Goal: Task Accomplishment & Management: Use online tool/utility

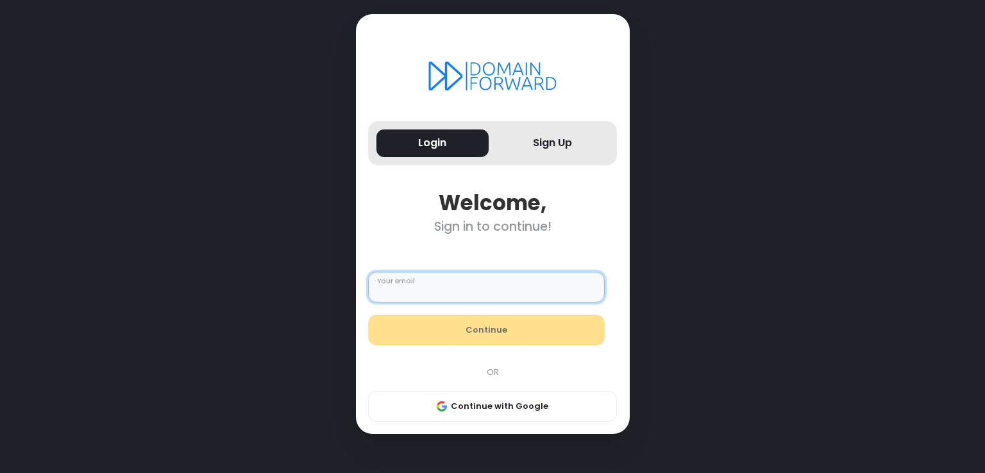
click at [488, 288] on input "Your email" at bounding box center [486, 287] width 237 height 31
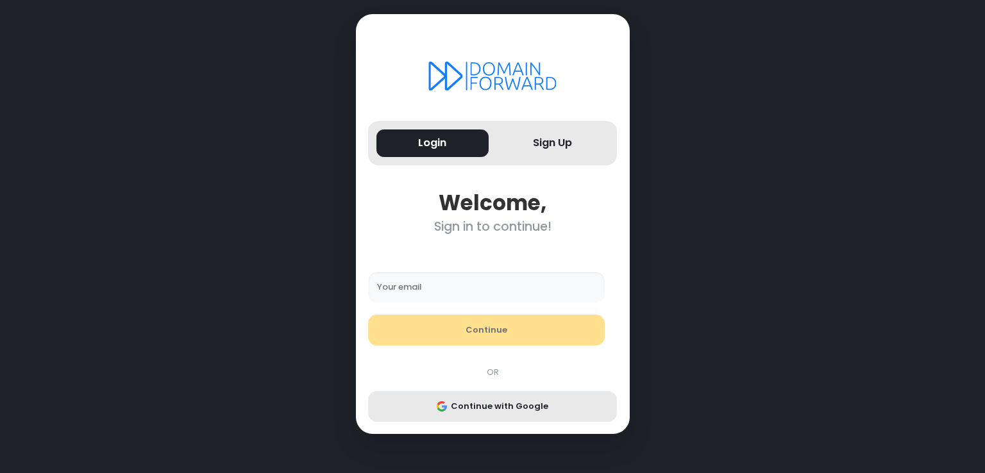
click at [505, 406] on button "Continue with Google" at bounding box center [492, 406] width 249 height 31
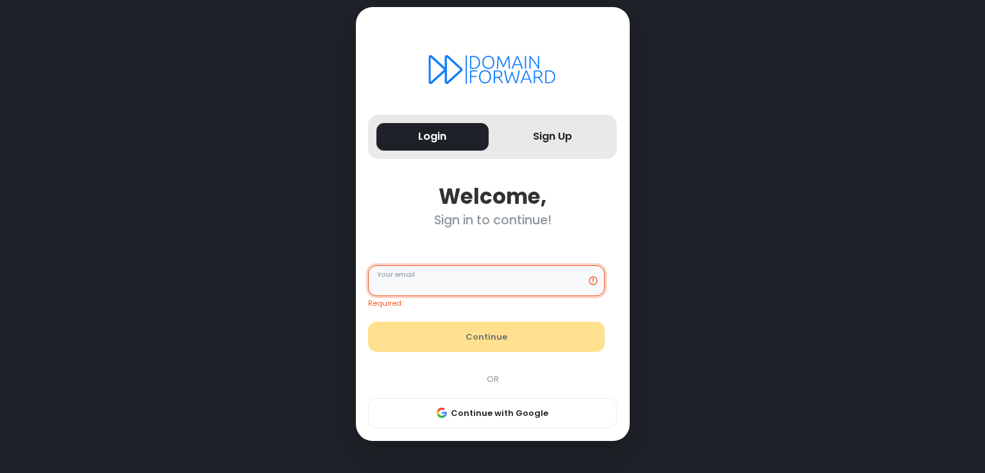
click at [463, 283] on input "Your email" at bounding box center [486, 281] width 237 height 31
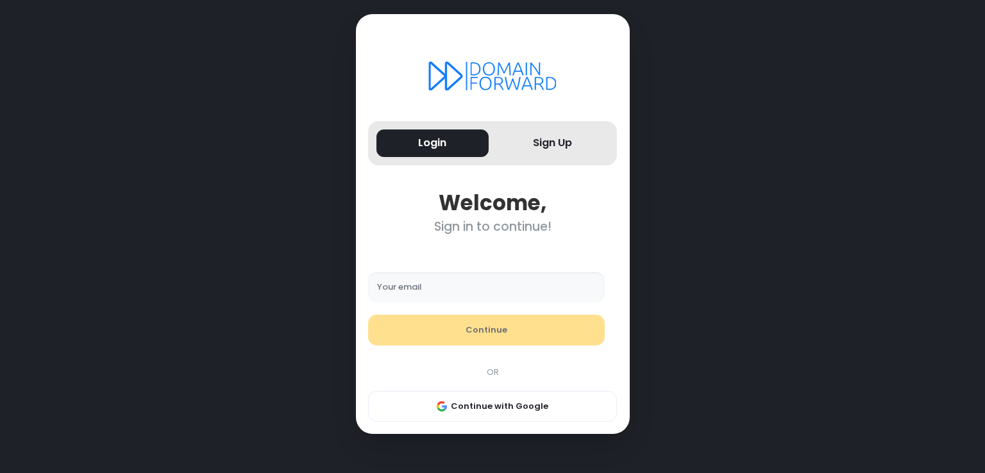
click at [511, 394] on div "Your email Continue OR Continue with Google" at bounding box center [493, 334] width 262 height 175
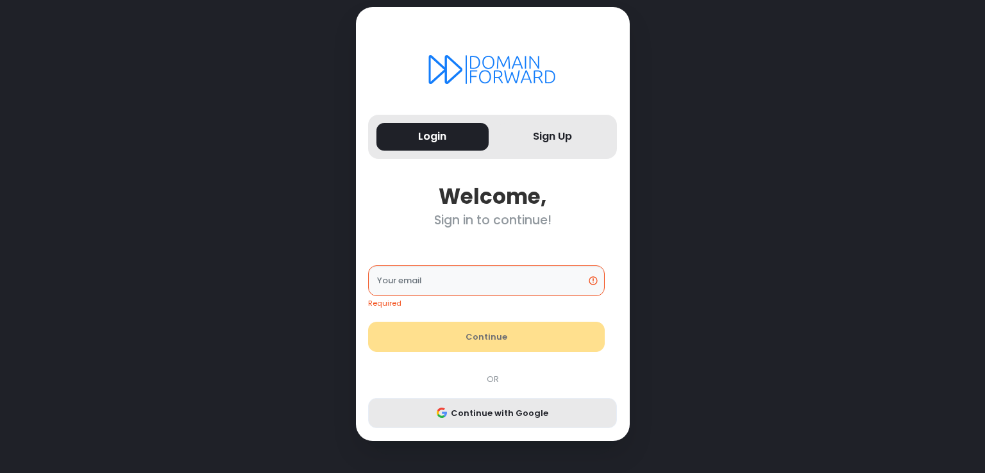
click at [534, 413] on button "Continue with Google" at bounding box center [492, 413] width 249 height 31
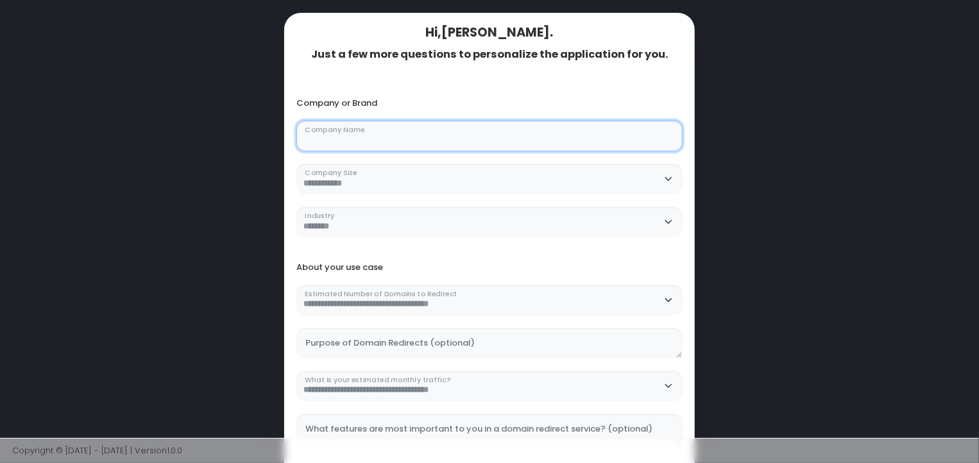
click at [499, 132] on Name "Company Name" at bounding box center [489, 136] width 386 height 31
type Name "**********"
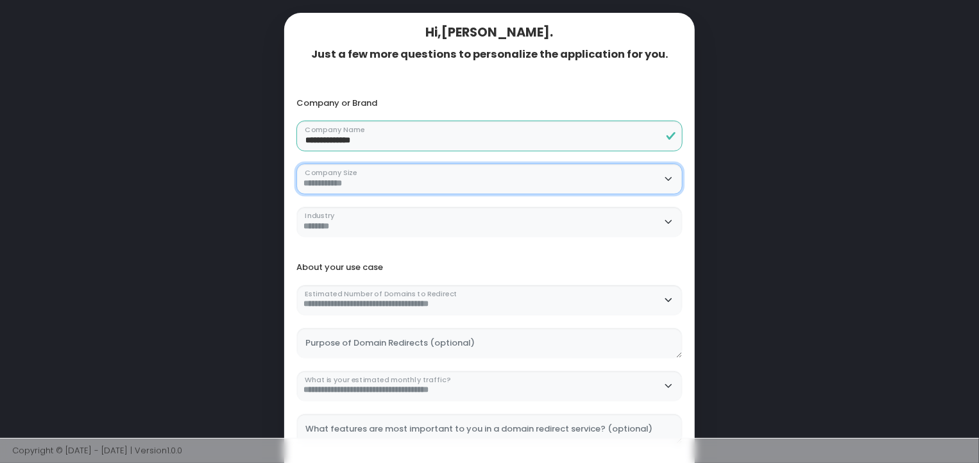
click at [452, 177] on Size "**********" at bounding box center [489, 179] width 386 height 31
click at [296, 164] on Size "**********" at bounding box center [489, 179] width 386 height 31
click at [377, 183] on Size "**********" at bounding box center [489, 179] width 386 height 31
select Size "**********"
click at [296, 164] on Size "**********" at bounding box center [489, 179] width 386 height 31
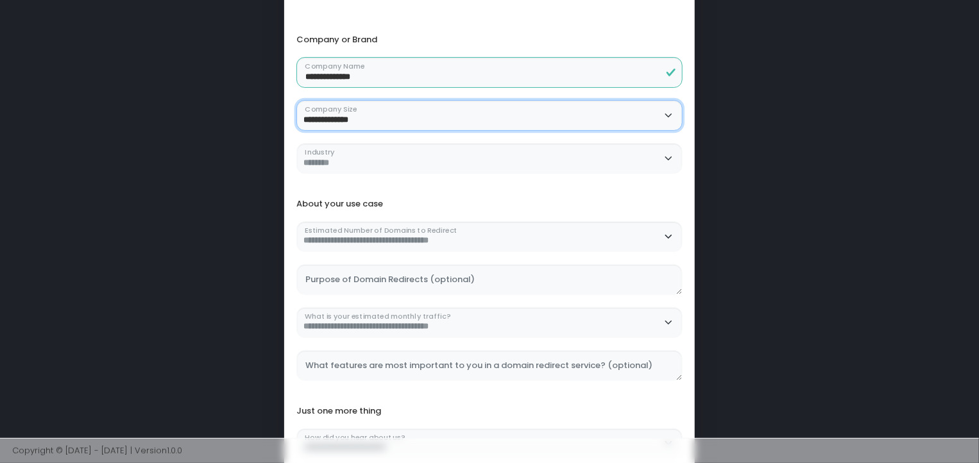
scroll to position [64, 0]
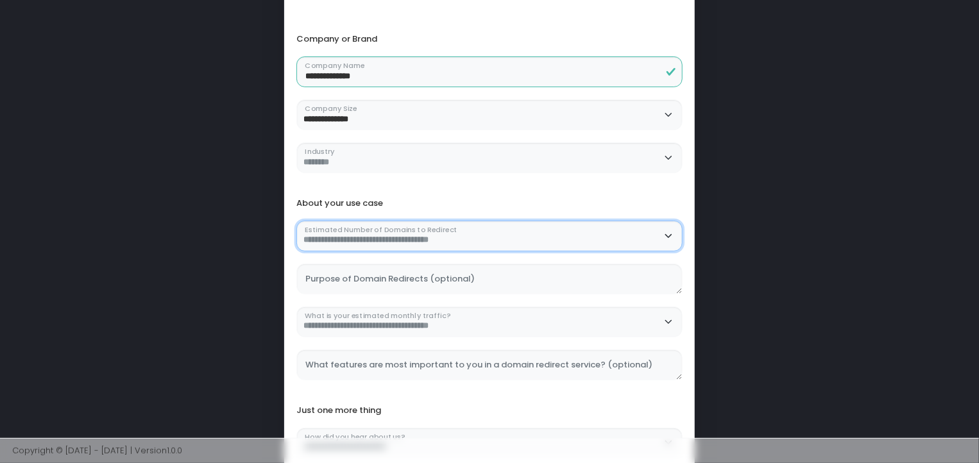
click at [388, 244] on Redirect "**********" at bounding box center [489, 236] width 386 height 31
select Redirect "********"
click at [296, 221] on Redirect "**********" at bounding box center [489, 236] width 386 height 31
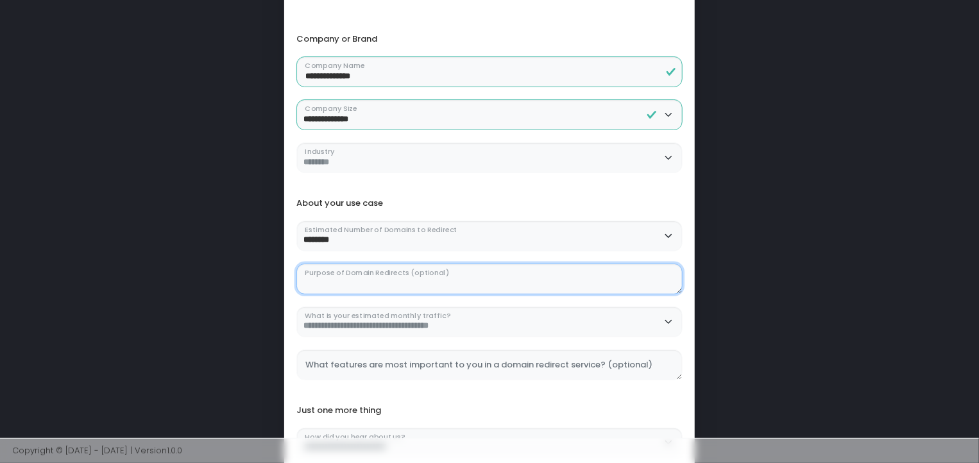
click at [404, 287] on \(optional\) "Purpose of Domain Redirects (optional)" at bounding box center [489, 279] width 386 height 31
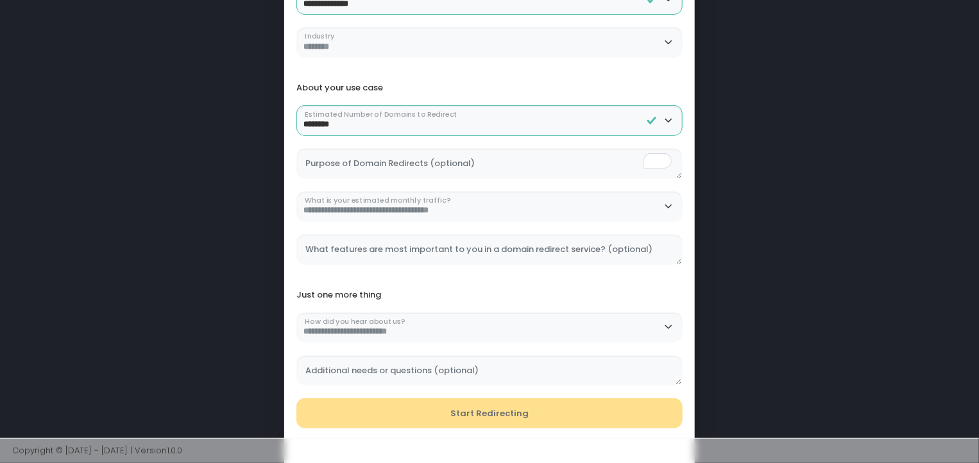
click at [476, 415] on div "Start Redirecting" at bounding box center [490, 413] width 398 height 31
click at [402, 343] on div "**********" at bounding box center [490, 343] width 398 height 86
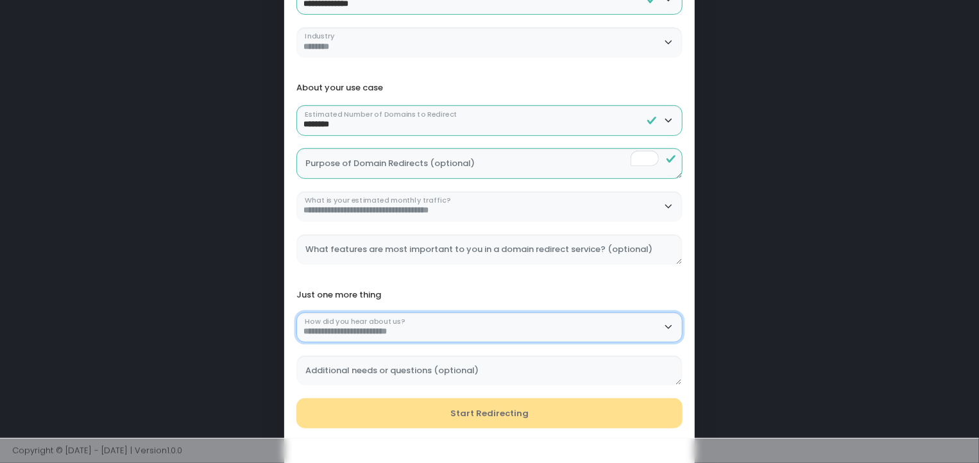
click at [386, 331] on us\? "**********" at bounding box center [489, 327] width 386 height 31
select us\? "******"
click at [296, 312] on us\? "**********" at bounding box center [489, 327] width 386 height 31
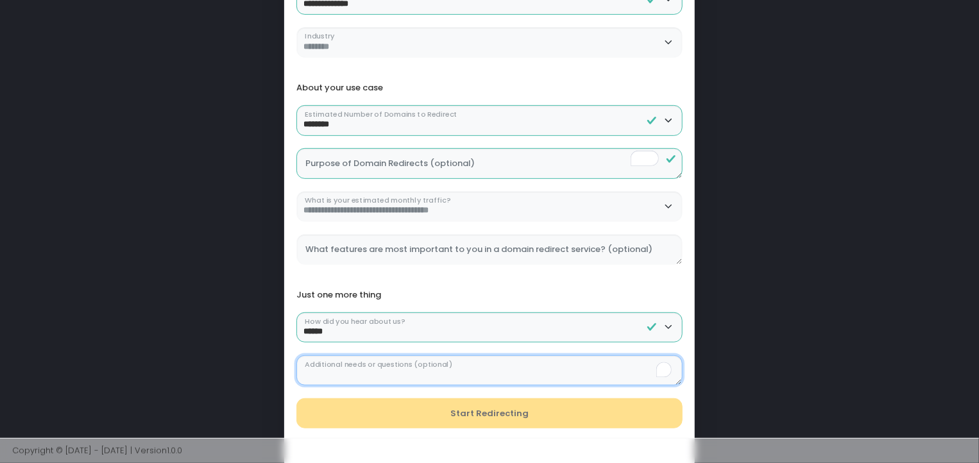
click at [411, 368] on \(optional\) "Additional needs or questions (optional)" at bounding box center [489, 370] width 386 height 31
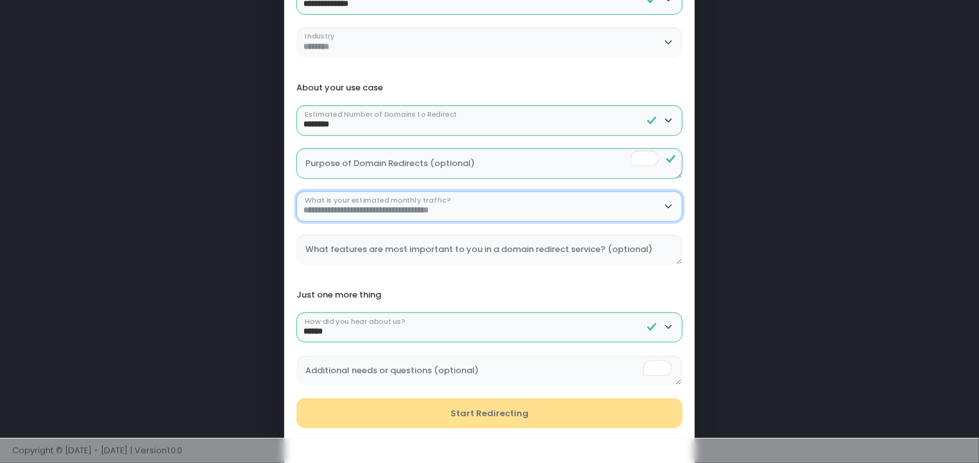
click at [382, 214] on traffic\? "**********" at bounding box center [489, 206] width 386 height 31
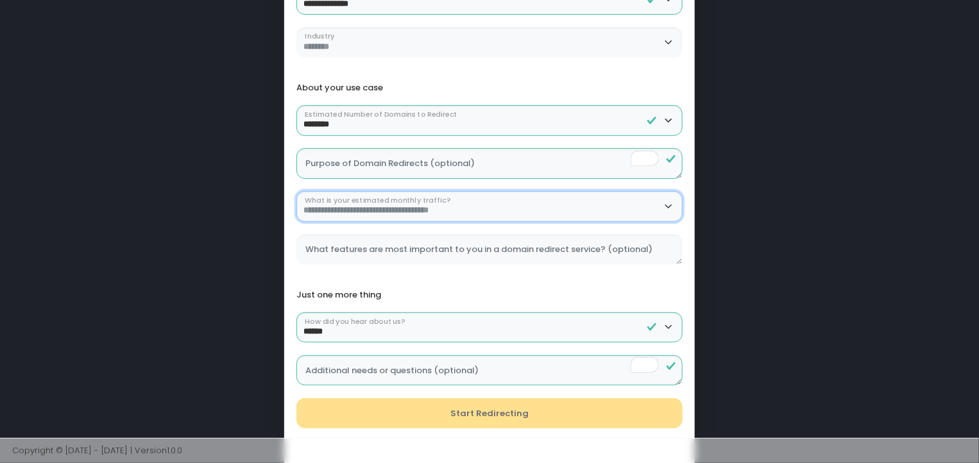
select traffic\? "**********"
click at [296, 191] on traffic\? "**********" at bounding box center [489, 206] width 386 height 31
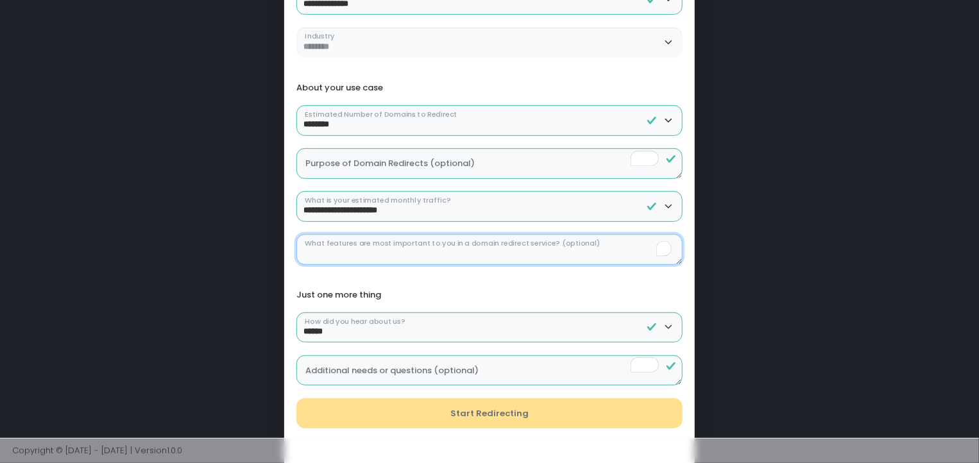
click at [397, 251] on \(optional\) "What features are most important to you in a domain redirect service? (optional)" at bounding box center [489, 249] width 386 height 31
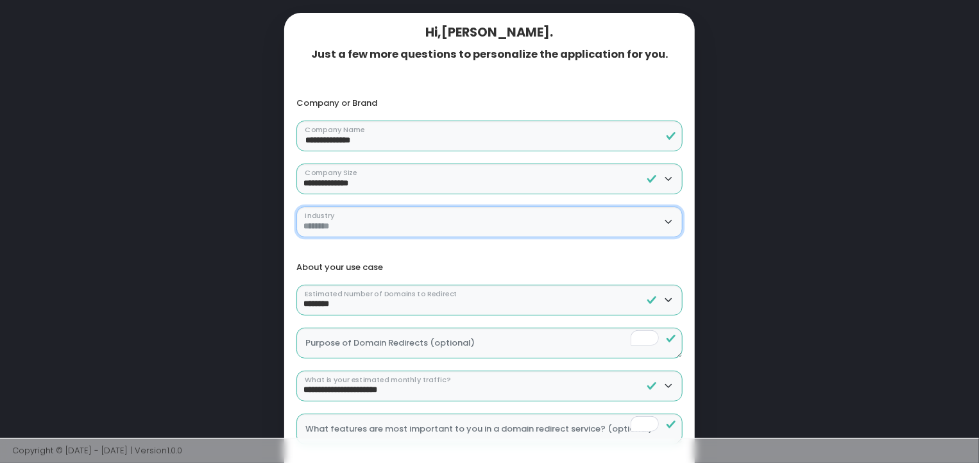
click at [454, 216] on select "**********" at bounding box center [489, 222] width 386 height 31
select select "*********"
click at [296, 207] on select "**********" at bounding box center [489, 222] width 386 height 31
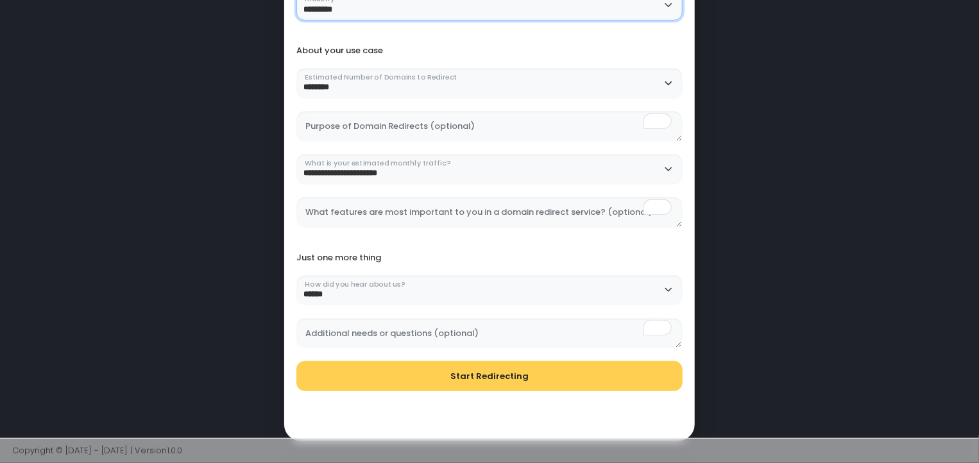
scroll to position [244, 0]
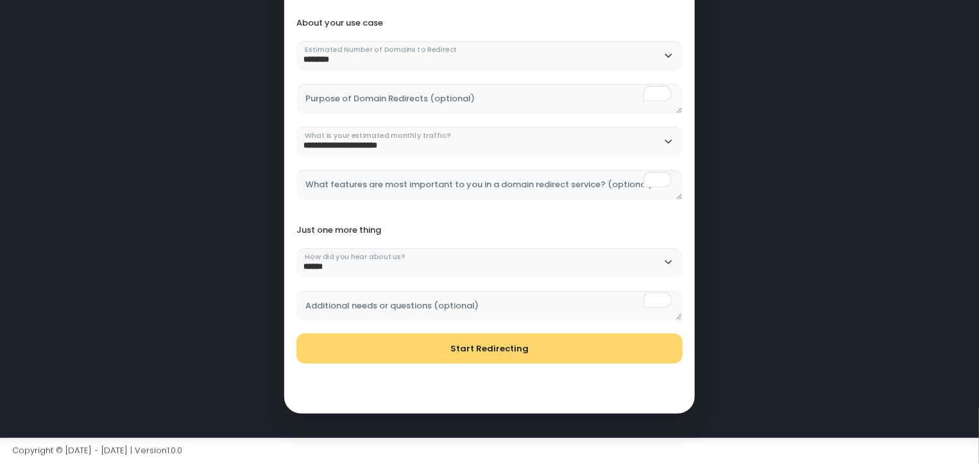
click at [516, 352] on button "Start Redirecting" at bounding box center [489, 349] width 386 height 31
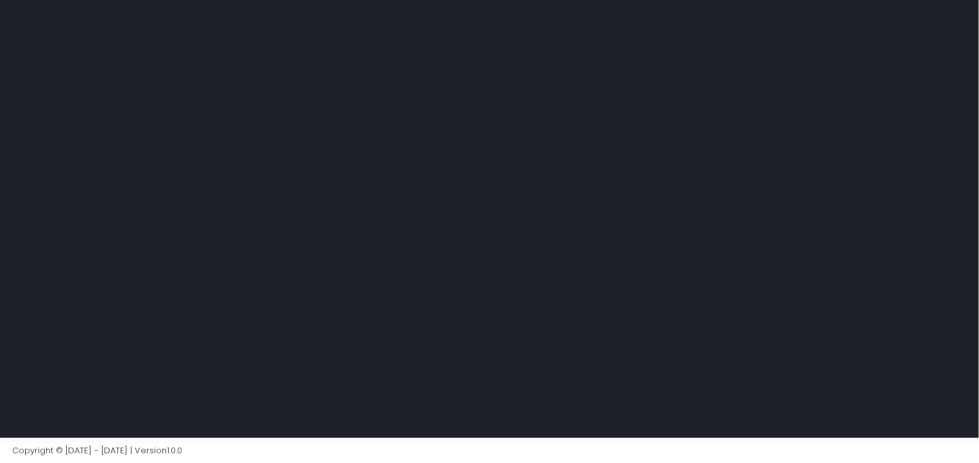
scroll to position [0, 0]
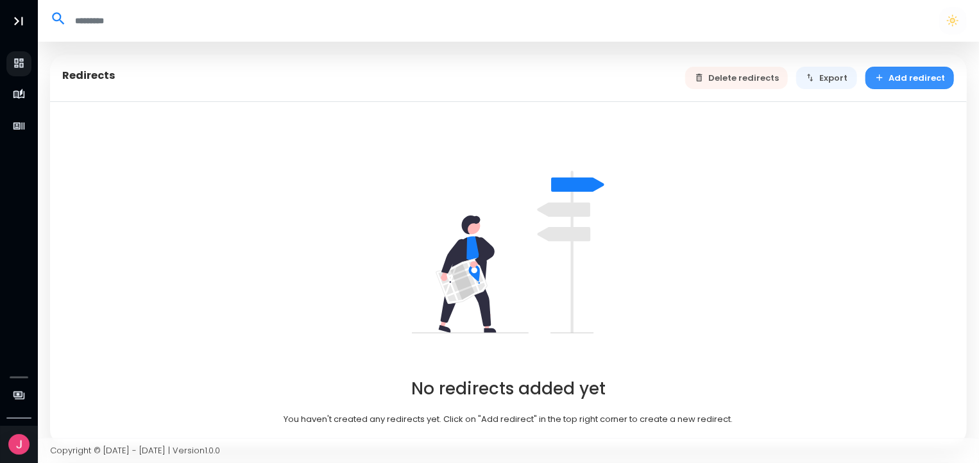
click at [901, 86] on button "Add redirect" at bounding box center [909, 78] width 89 height 22
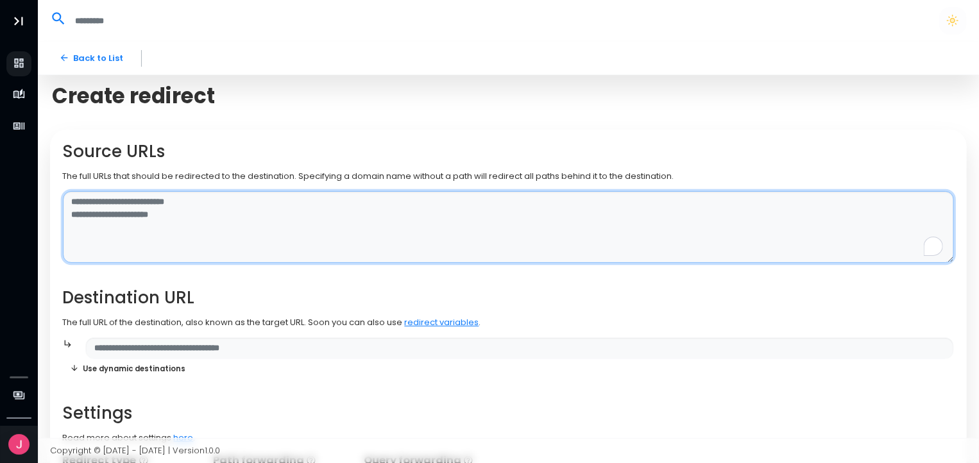
click at [168, 211] on textarea "To enrich screen reader interactions, please activate Accessibility in Grammarl…" at bounding box center [509, 227] width 892 height 72
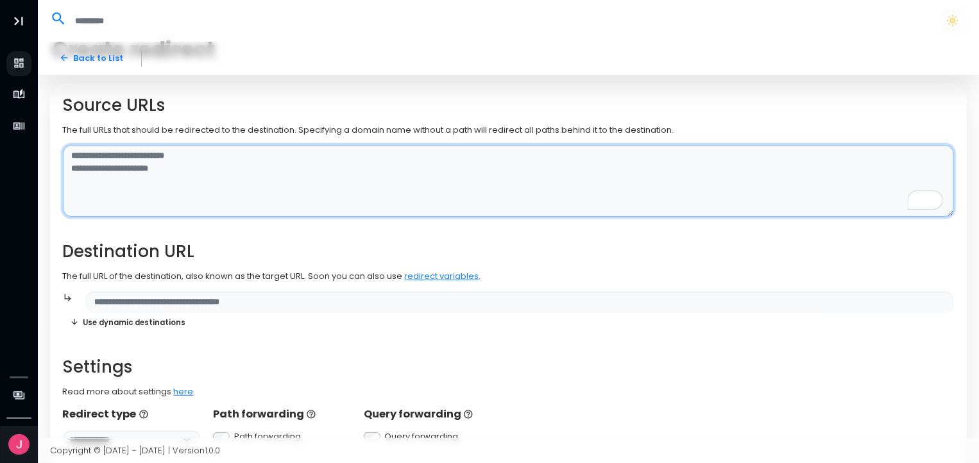
scroll to position [49, 0]
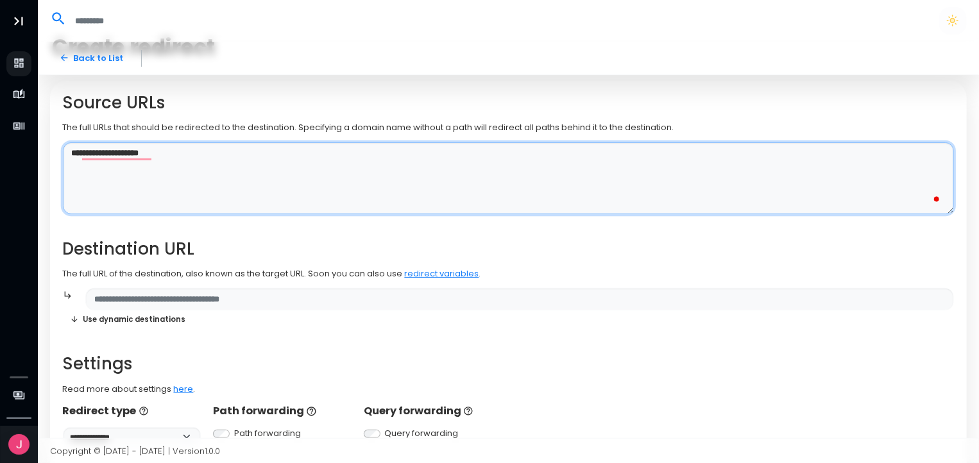
type textarea "**********"
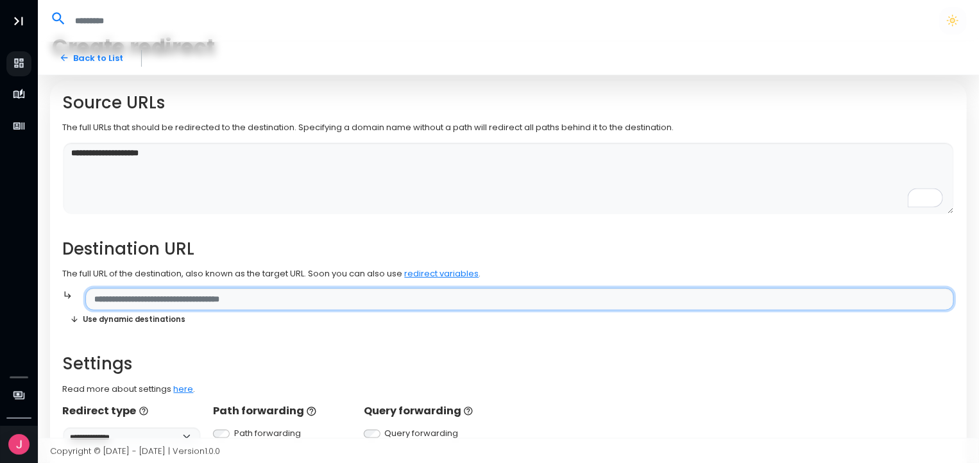
paste input "**********"
type input "**********"
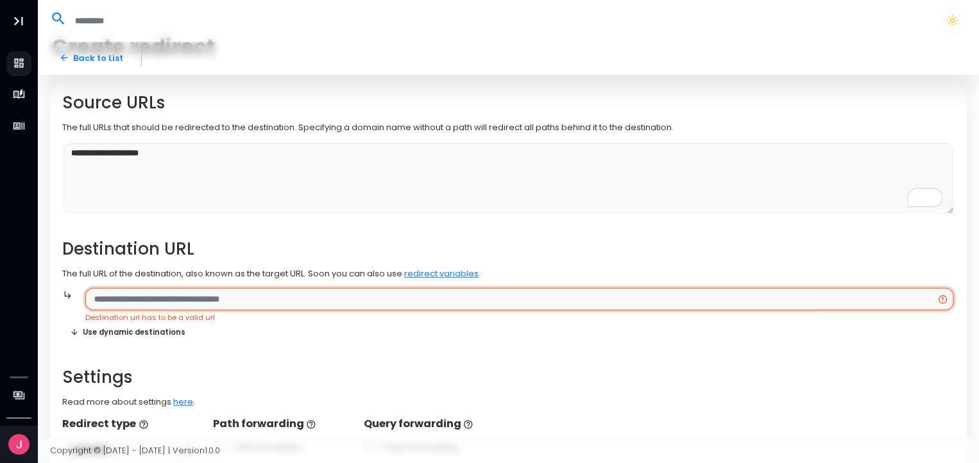
paste input "**********"
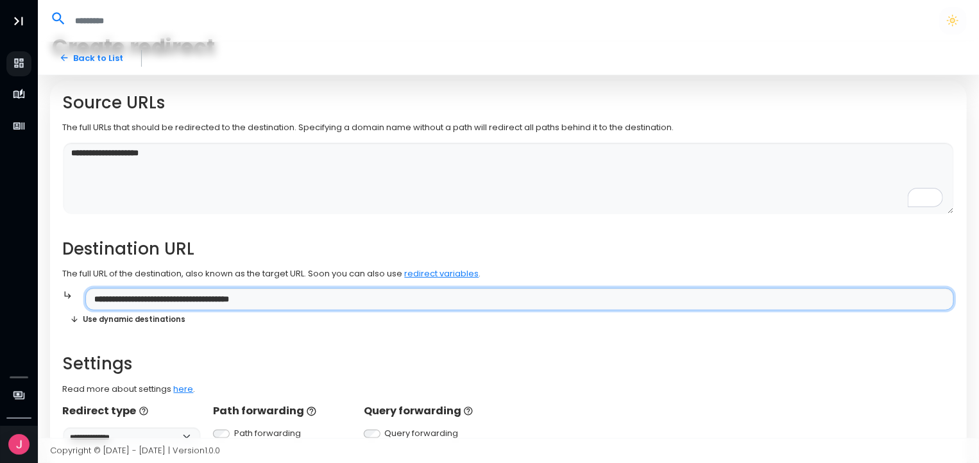
type input "**********"
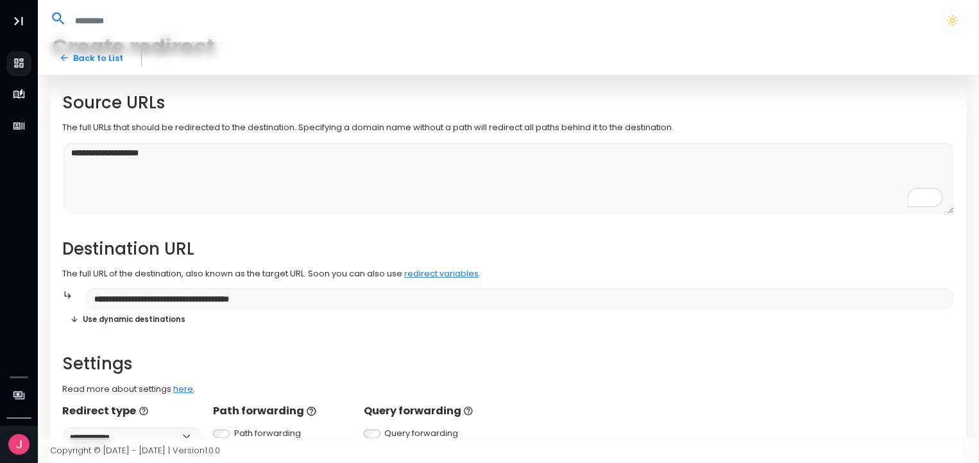
scroll to position [128, 0]
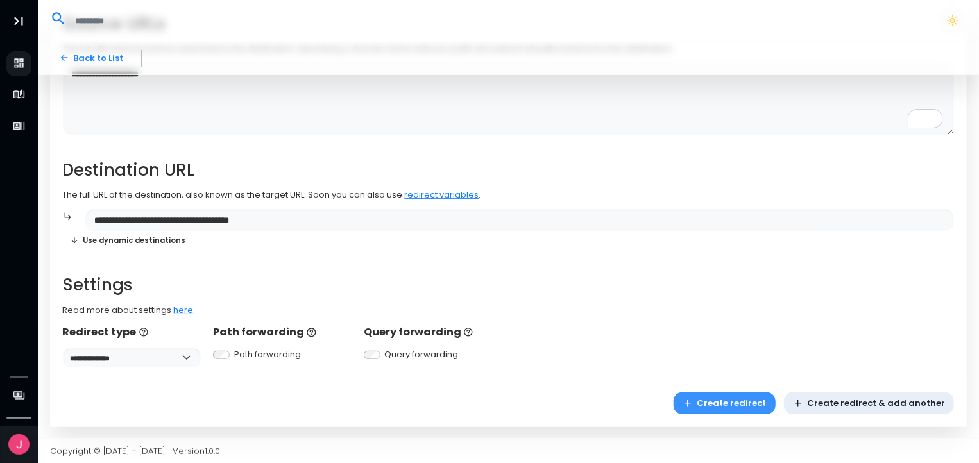
click at [767, 402] on button "Create redirect" at bounding box center [725, 404] width 102 height 22
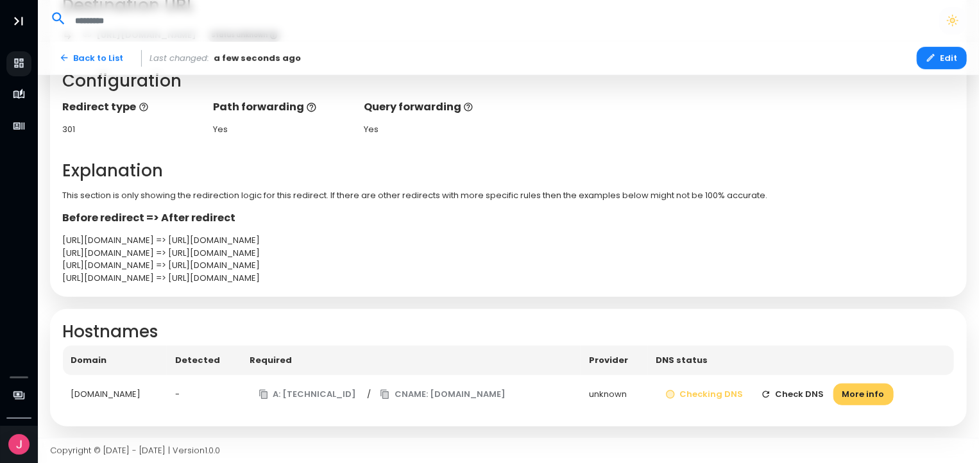
scroll to position [258, 2]
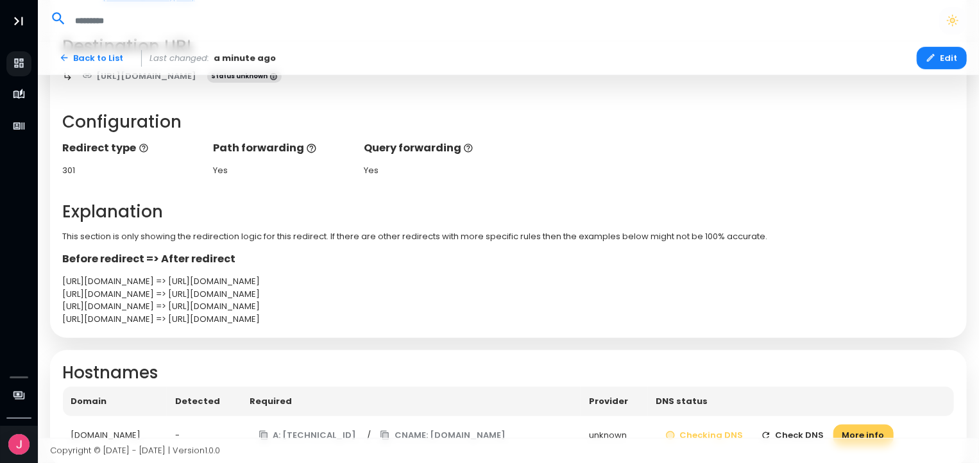
scroll to position [258, 0]
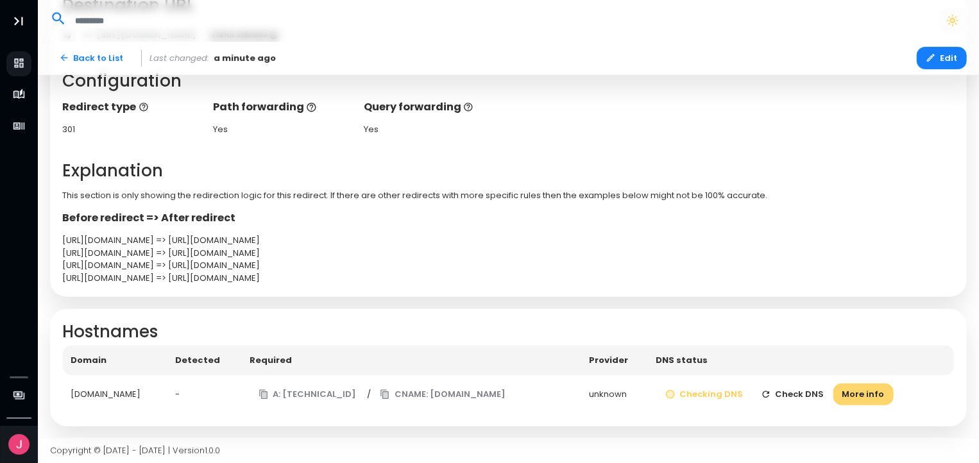
click at [874, 393] on button "More info" at bounding box center [863, 395] width 60 height 22
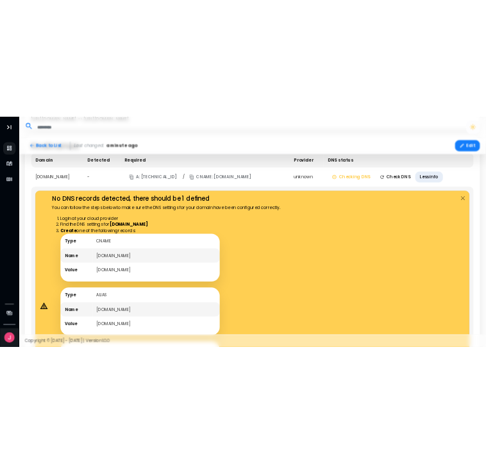
scroll to position [546, 0]
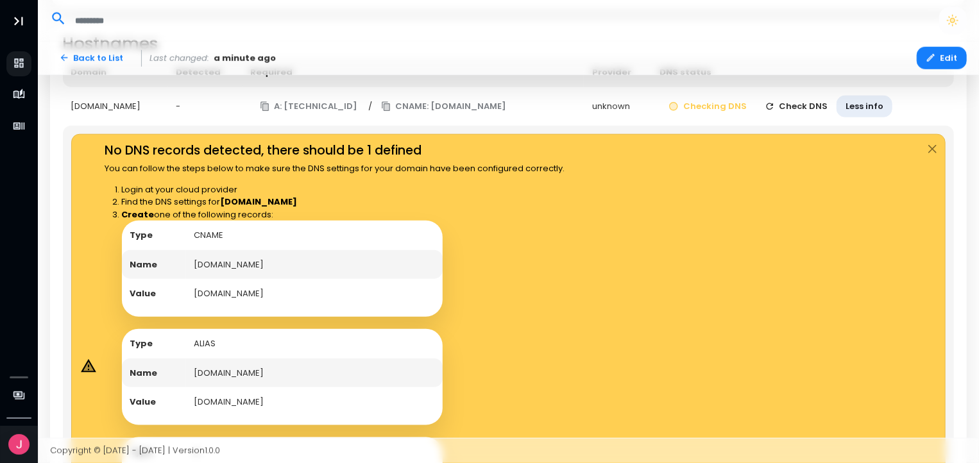
click at [278, 276] on td "[DOMAIN_NAME]" at bounding box center [314, 265] width 257 height 30
drag, startPoint x: 334, startPoint y: 289, endPoint x: 194, endPoint y: 282, distance: 140.1
click at [194, 282] on td "edge.domain-forward.com" at bounding box center [314, 294] width 257 height 30
copy td "edge.domain-forward.com"
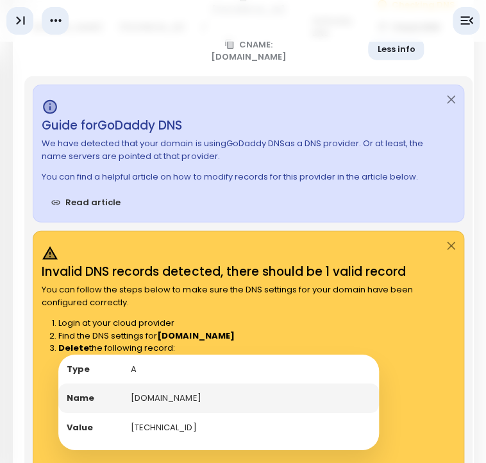
scroll to position [833, 3]
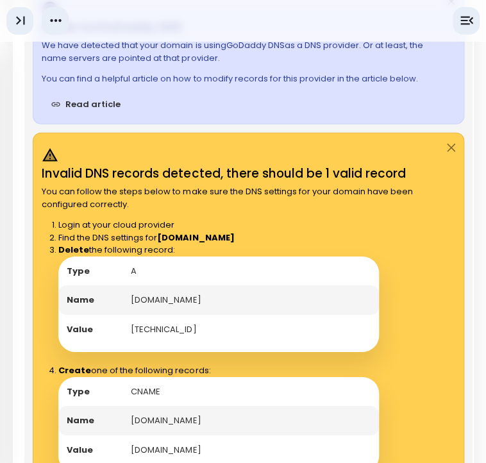
drag, startPoint x: 237, startPoint y: 330, endPoint x: 123, endPoint y: 326, distance: 114.3
click at [123, 315] on td "[DOMAIN_NAME]" at bounding box center [251, 300] width 257 height 30
copy td "[DOMAIN_NAME]"
drag, startPoint x: 190, startPoint y: 348, endPoint x: 123, endPoint y: 355, distance: 67.7
click at [123, 345] on td "8.218.7.162" at bounding box center [251, 330] width 257 height 30
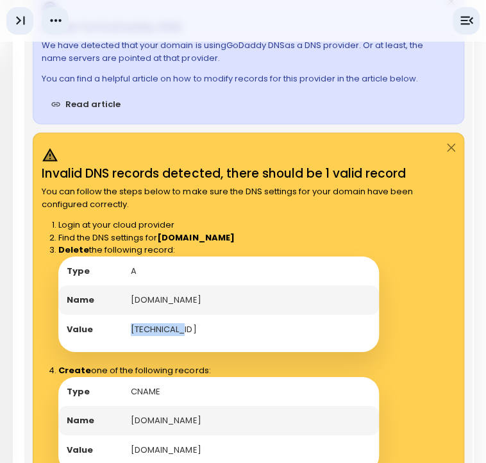
copy td "8.218.7.162"
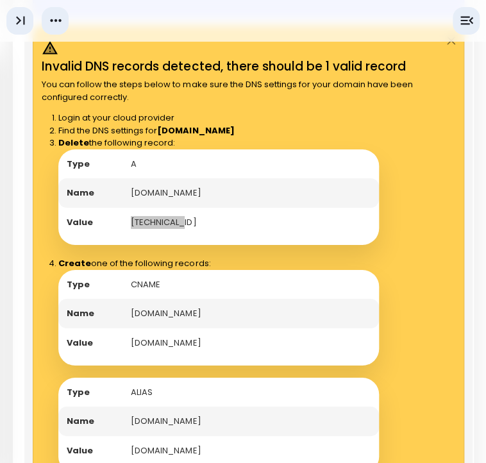
scroll to position [941, 2]
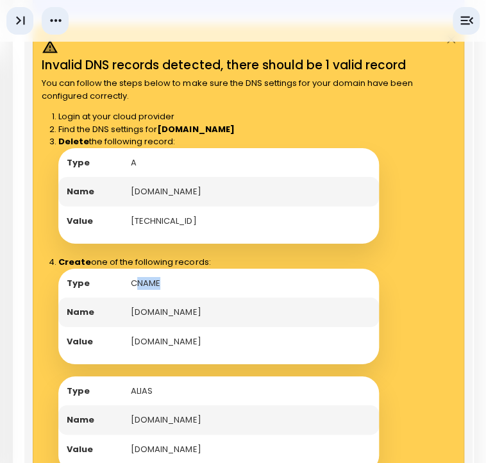
drag, startPoint x: 169, startPoint y: 315, endPoint x: 135, endPoint y: 314, distance: 34.0
click at [135, 298] on td "CNAME" at bounding box center [251, 284] width 257 height 30
copy td "NAME"
click at [113, 298] on td "Type" at bounding box center [90, 284] width 64 height 30
copy tr "CNAME"
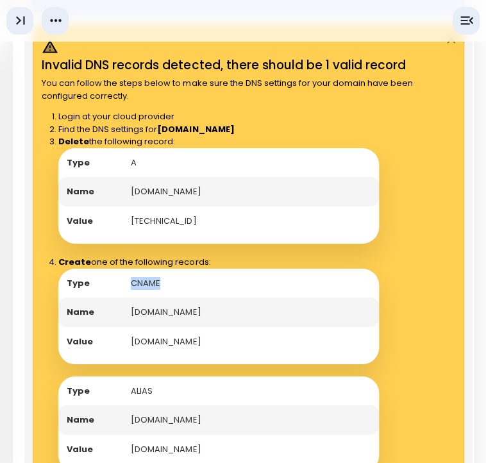
copy tr "CNAME"
drag, startPoint x: 231, startPoint y: 337, endPoint x: 133, endPoint y: 330, distance: 98.4
click at [133, 327] on td "[DOMAIN_NAME]" at bounding box center [251, 313] width 257 height 30
drag, startPoint x: 126, startPoint y: 336, endPoint x: 237, endPoint y: 339, distance: 111.0
click at [237, 327] on td "[DOMAIN_NAME]" at bounding box center [251, 313] width 257 height 30
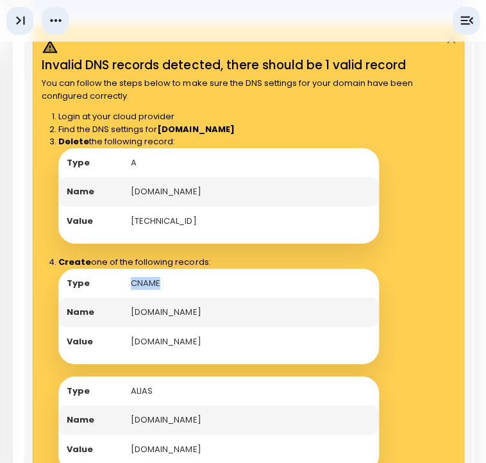
copy td "[DOMAIN_NAME]"
drag, startPoint x: 259, startPoint y: 361, endPoint x: 128, endPoint y: 371, distance: 131.3
click at [128, 357] on td "edge.domain-forward.com" at bounding box center [251, 342] width 257 height 30
copy td "edge.domain-forward.com"
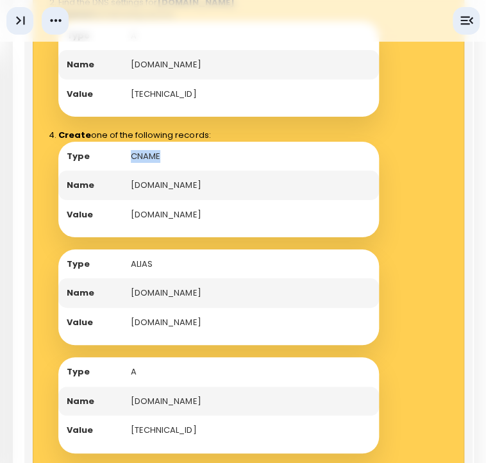
drag, startPoint x: 246, startPoint y: 314, endPoint x: 127, endPoint y: 318, distance: 119.4
click at [127, 308] on td "[DOMAIN_NAME]" at bounding box center [251, 293] width 257 height 30
copy td "[DOMAIN_NAME]"
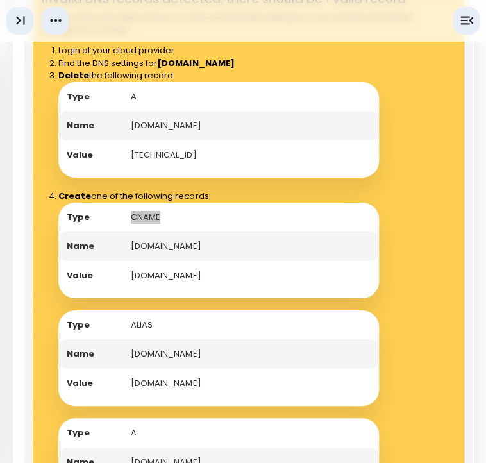
scroll to position [1018, 3]
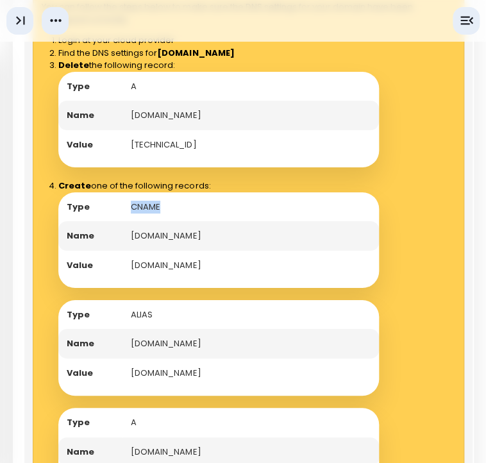
drag, startPoint x: 249, startPoint y: 281, endPoint x: 101, endPoint y: 257, distance: 149.6
click at [101, 257] on tbody "Type CNAME Name en.leap-education.org Value edge.domain-forward.com" at bounding box center [218, 236] width 321 height 88
click at [134, 280] on td "edge.domain-forward.com" at bounding box center [251, 266] width 257 height 30
drag, startPoint x: 126, startPoint y: 289, endPoint x: 247, endPoint y: 296, distance: 121.5
click at [247, 280] on td "edge.domain-forward.com" at bounding box center [251, 266] width 257 height 30
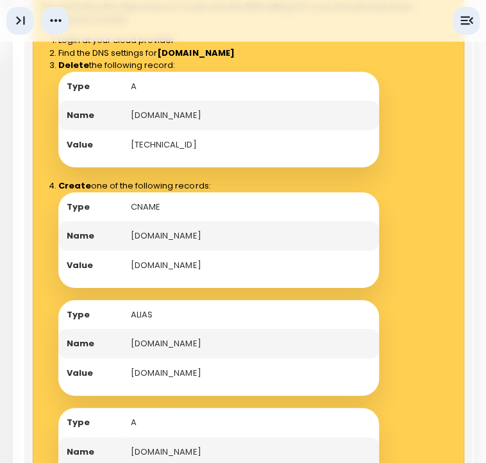
copy td "edge.domain-forward.com"
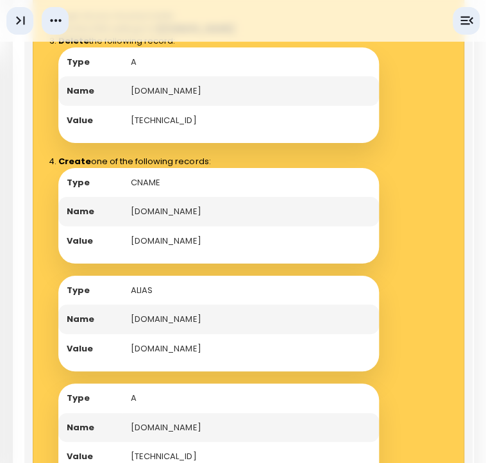
scroll to position [1152, 3]
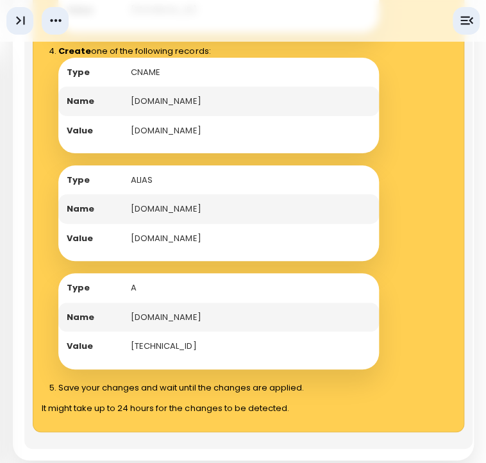
drag, startPoint x: 232, startPoint y: 348, endPoint x: 103, endPoint y: 334, distance: 129.1
click at [103, 332] on tr "Name en.leap-education.org" at bounding box center [218, 318] width 321 height 30
drag, startPoint x: 198, startPoint y: 372, endPoint x: 126, endPoint y: 365, distance: 72.8
click at [126, 361] on td "[TECHNICAL_ID]" at bounding box center [251, 347] width 257 height 30
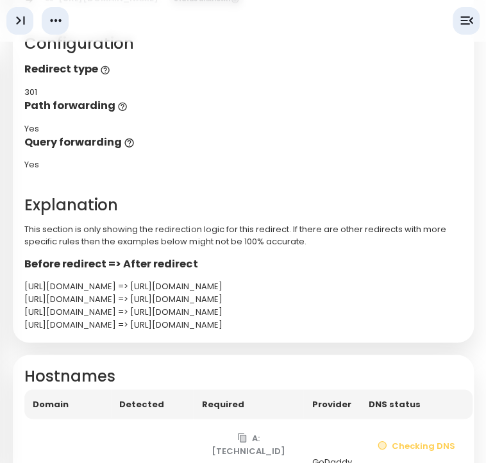
scroll to position [119, 3]
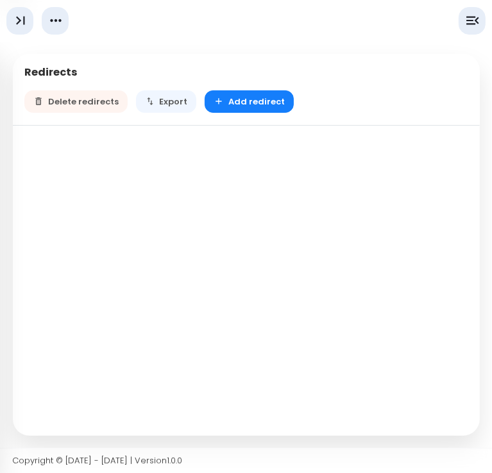
select select "**"
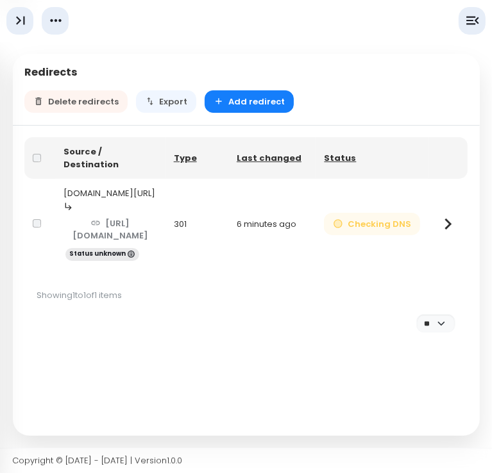
click at [362, 223] on button "Checking DNS" at bounding box center [372, 224] width 96 height 22
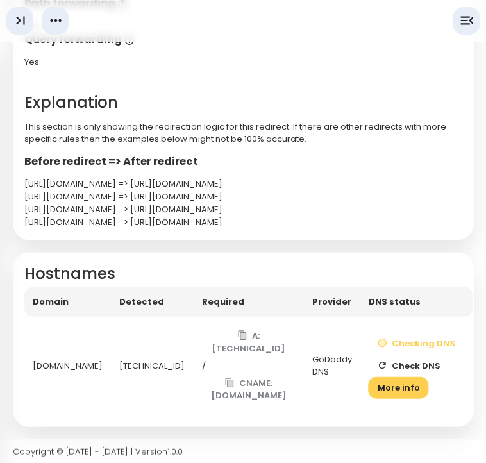
scroll to position [421, 0]
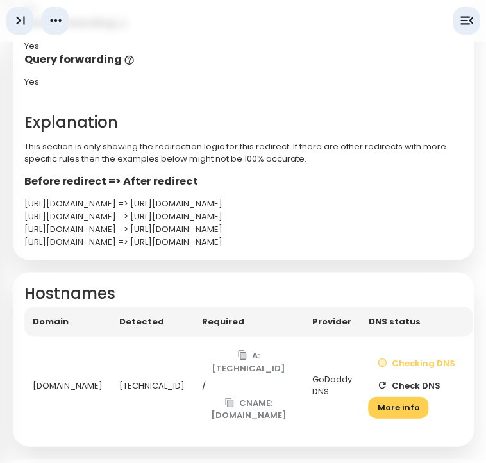
scroll to position [421, 0]
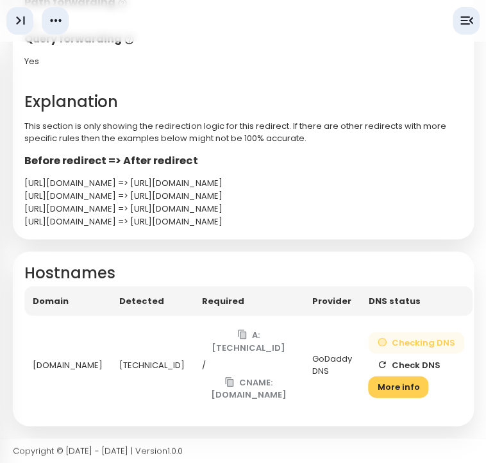
click at [375, 344] on button "Checking DNS" at bounding box center [416, 343] width 96 height 22
click at [368, 358] on button "Check DNS" at bounding box center [408, 365] width 81 height 22
click at [400, 365] on button "Check DNS" at bounding box center [408, 365] width 81 height 22
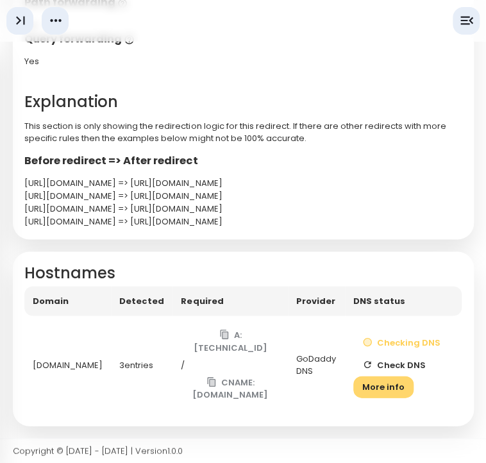
click at [378, 382] on button "More info" at bounding box center [384, 387] width 60 height 22
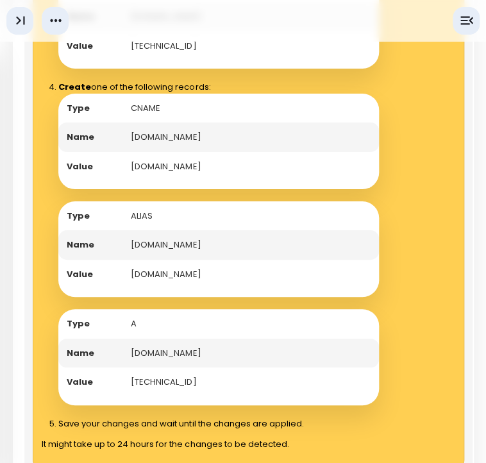
scroll to position [1120, 0]
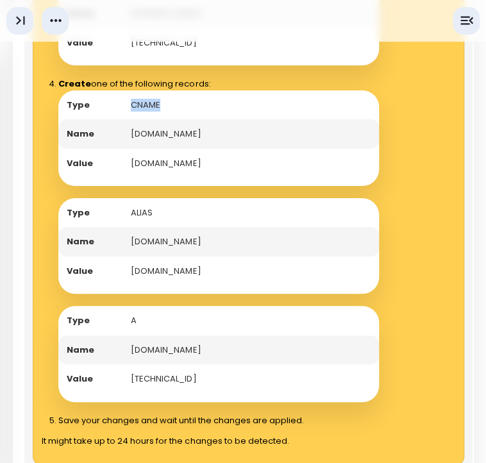
drag, startPoint x: 166, startPoint y: 129, endPoint x: 129, endPoint y: 132, distance: 37.3
click at [129, 120] on td "CNAME" at bounding box center [251, 105] width 257 height 30
drag, startPoint x: 189, startPoint y: 409, endPoint x: 127, endPoint y: 406, distance: 62.3
click at [127, 394] on td "[TECHNICAL_ID]" at bounding box center [251, 379] width 257 height 30
copy td "[TECHNICAL_ID]"
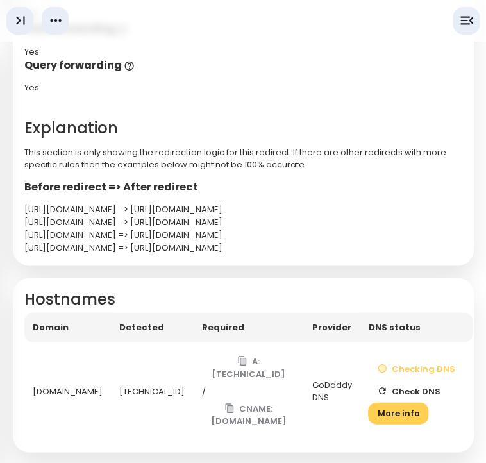
scroll to position [421, 0]
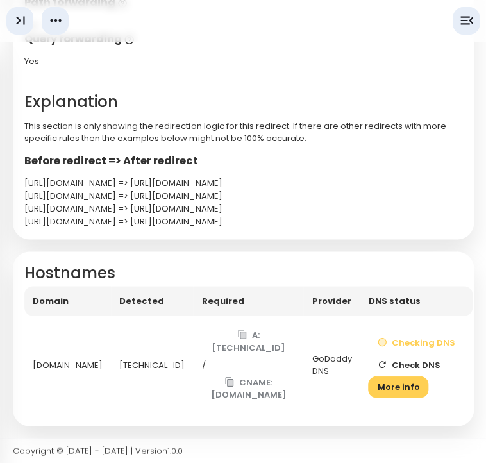
click at [380, 359] on button "Check DNS" at bounding box center [408, 365] width 81 height 22
click at [386, 392] on button "More info" at bounding box center [398, 387] width 60 height 22
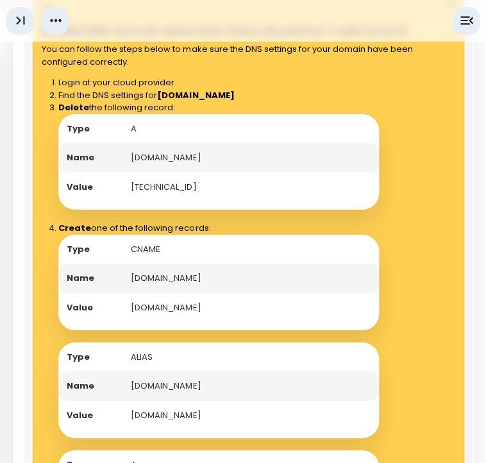
scroll to position [978, 0]
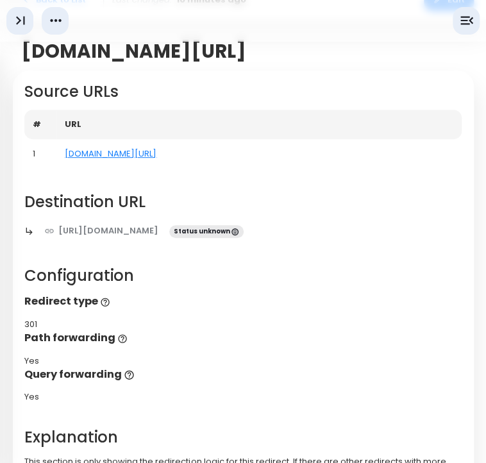
scroll to position [62, 0]
click at [153, 166] on td "[DOMAIN_NAME][URL]" at bounding box center [258, 154] width 405 height 30
click at [137, 153] on link "[DOMAIN_NAME][URL]" at bounding box center [111, 154] width 92 height 12
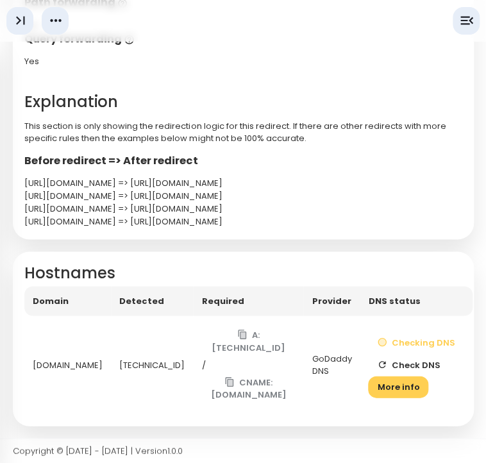
scroll to position [421, 0]
click at [405, 365] on button "Check DNS" at bounding box center [408, 365] width 81 height 22
click at [380, 379] on button "More info" at bounding box center [398, 387] width 60 height 22
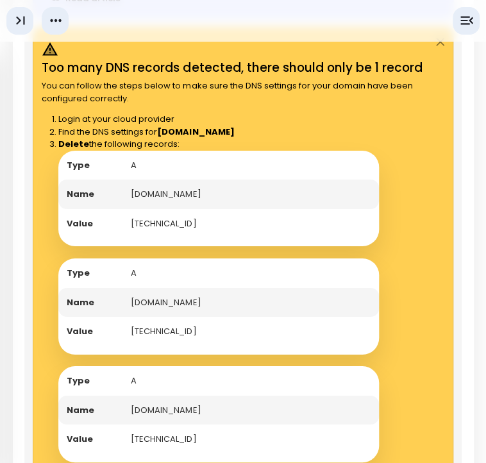
scroll to position [960, 0]
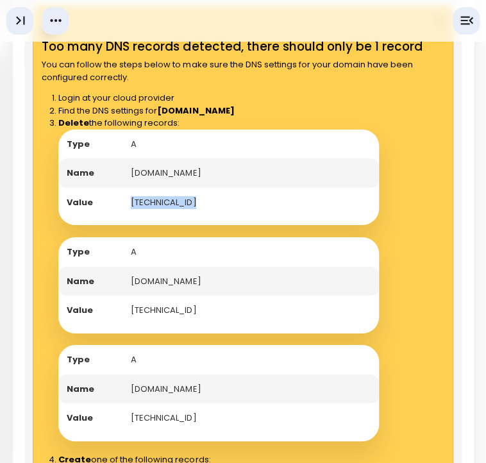
drag, startPoint x: 130, startPoint y: 226, endPoint x: 214, endPoint y: 231, distance: 84.8
click at [214, 217] on td "15.197.142.173" at bounding box center [251, 203] width 257 height 30
copy td "15.197.142.173"
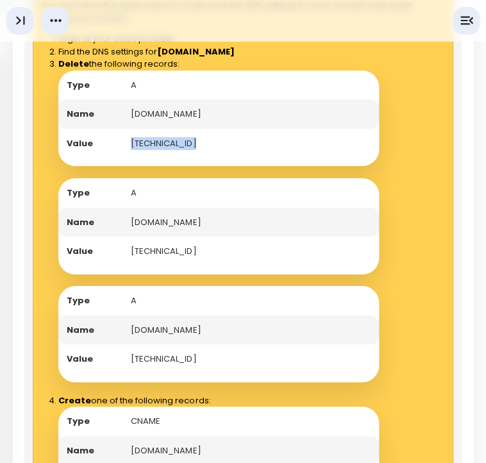
scroll to position [1021, 0]
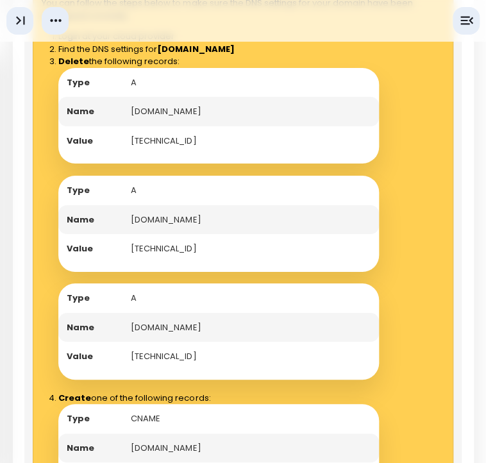
click at [213, 343] on td "[DOMAIN_NAME]" at bounding box center [251, 328] width 257 height 30
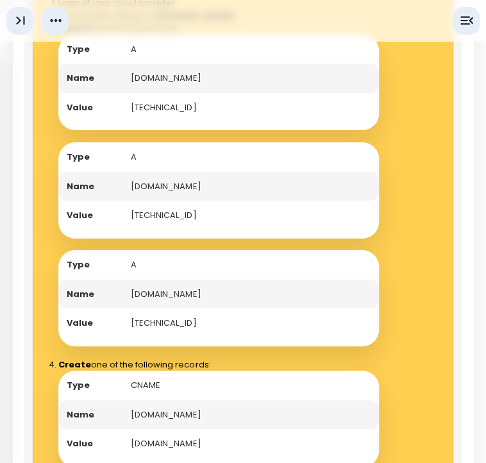
scroll to position [434, 0]
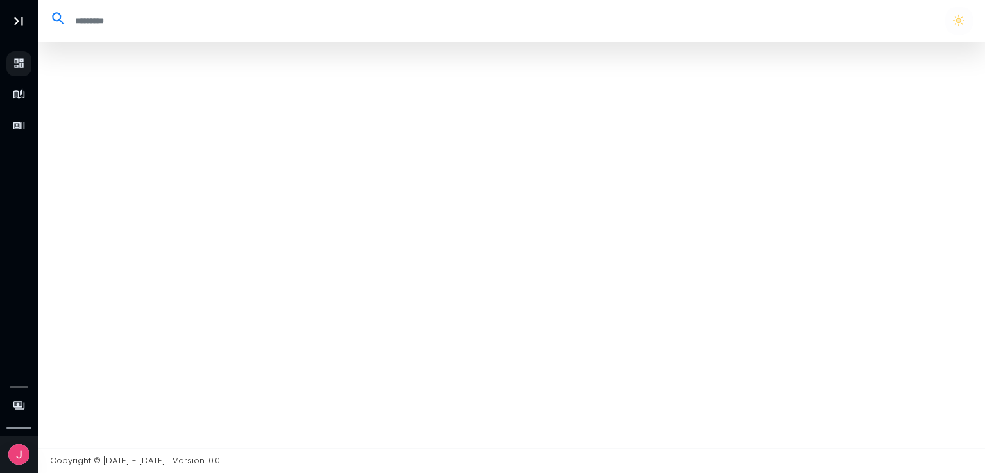
select select "**"
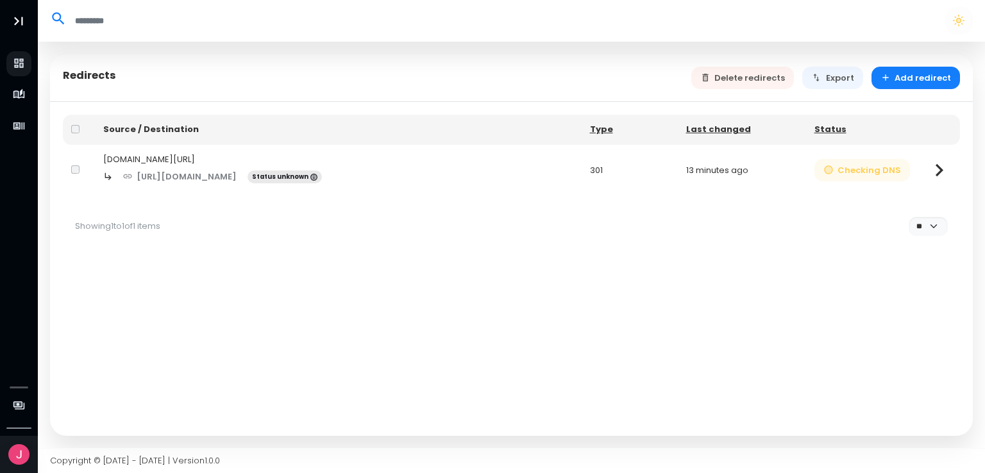
click at [878, 177] on button "Checking DNS" at bounding box center [863, 170] width 96 height 22
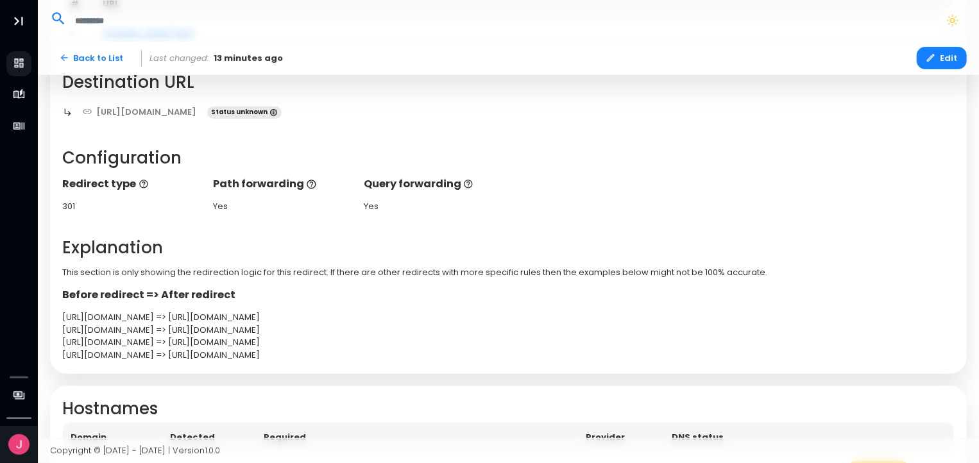
scroll to position [258, 0]
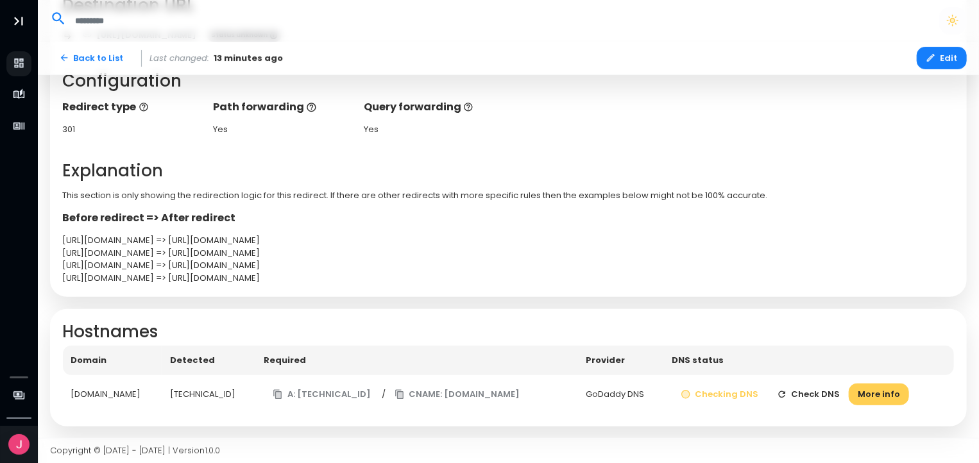
click at [826, 414] on div "Hostnames Domain Detected Required Provider DNS status en.leap-education.org 8.…" at bounding box center [508, 367] width 917 height 117
click at [810, 386] on button "Check DNS" at bounding box center [808, 395] width 81 height 22
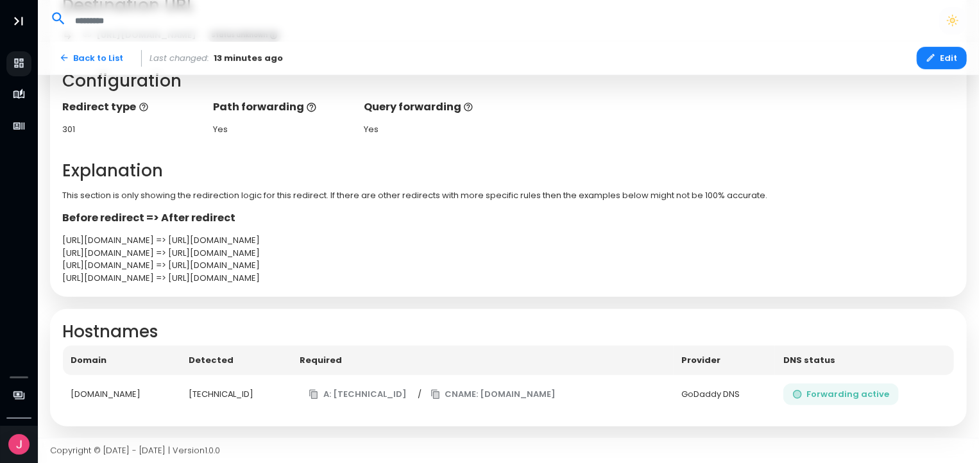
click at [867, 391] on button "Forwarding active" at bounding box center [840, 395] width 115 height 22
click at [721, 383] on td "GoDaddy DNS" at bounding box center [725, 394] width 102 height 39
click at [236, 381] on td "[TECHNICAL_ID]" at bounding box center [236, 394] width 112 height 39
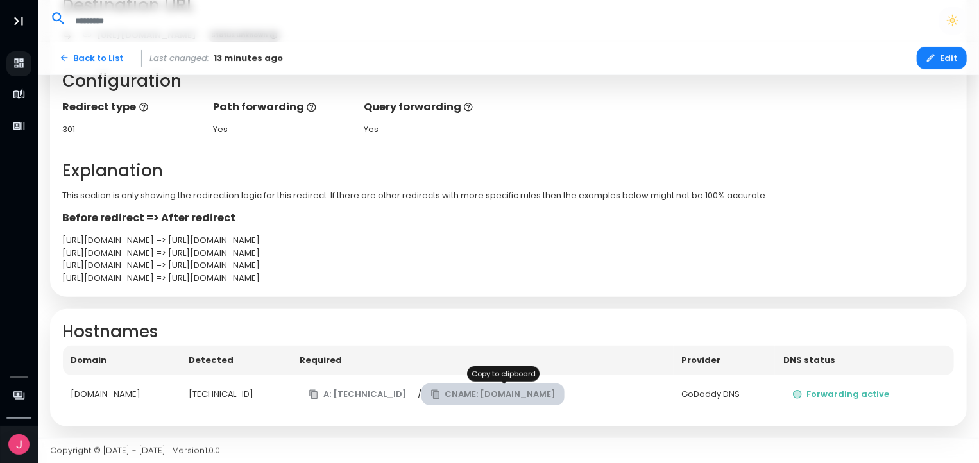
click at [514, 400] on button "CNAME: [DOMAIN_NAME]" at bounding box center [494, 395] width 144 height 22
click at [142, 393] on div "[DOMAIN_NAME]" at bounding box center [121, 394] width 101 height 13
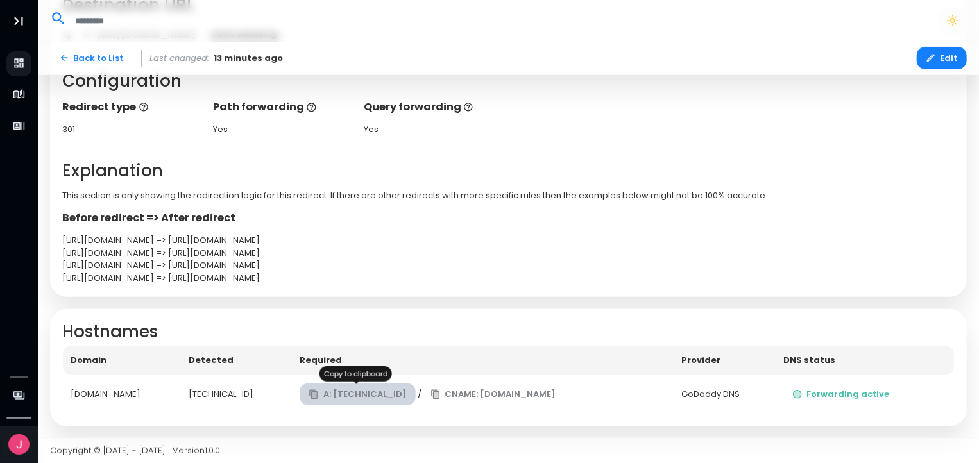
click at [357, 398] on button "A: [TECHNICAL_ID]" at bounding box center [358, 395] width 116 height 22
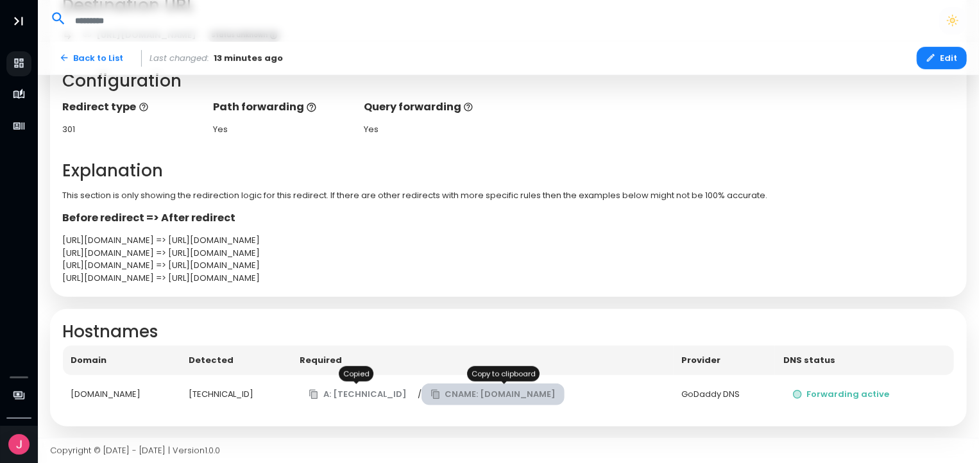
click at [430, 392] on icon "button" at bounding box center [435, 394] width 10 height 10
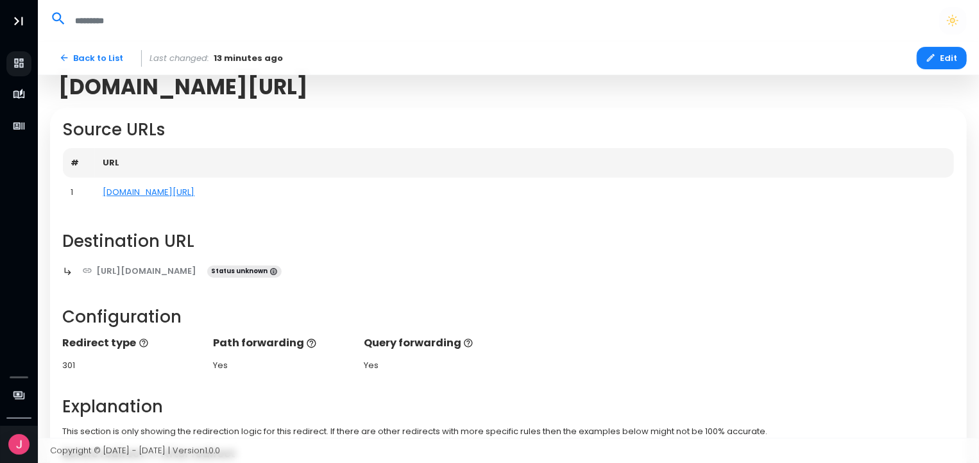
scroll to position [0, 0]
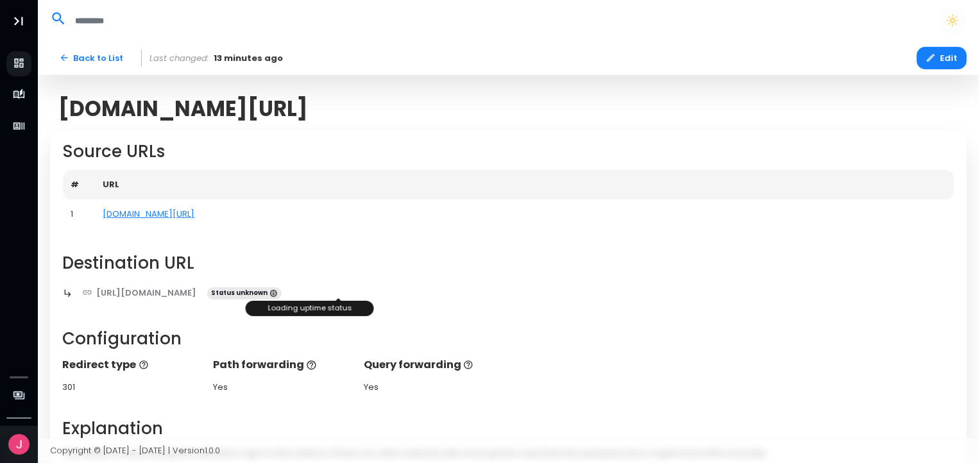
click at [282, 296] on span "Status unknown" at bounding box center [244, 293] width 74 height 13
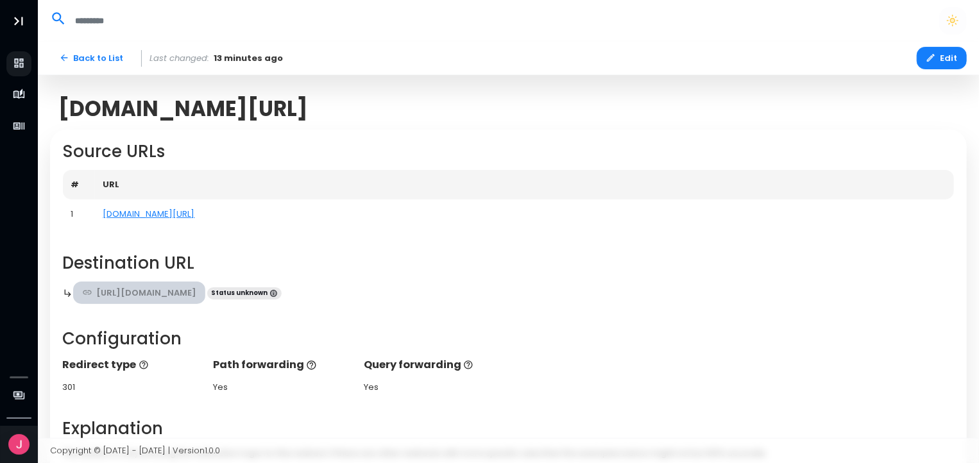
click at [206, 287] on link "[URL][DOMAIN_NAME]" at bounding box center [139, 293] width 133 height 22
click at [172, 210] on link "[DOMAIN_NAME][URL]" at bounding box center [149, 214] width 92 height 12
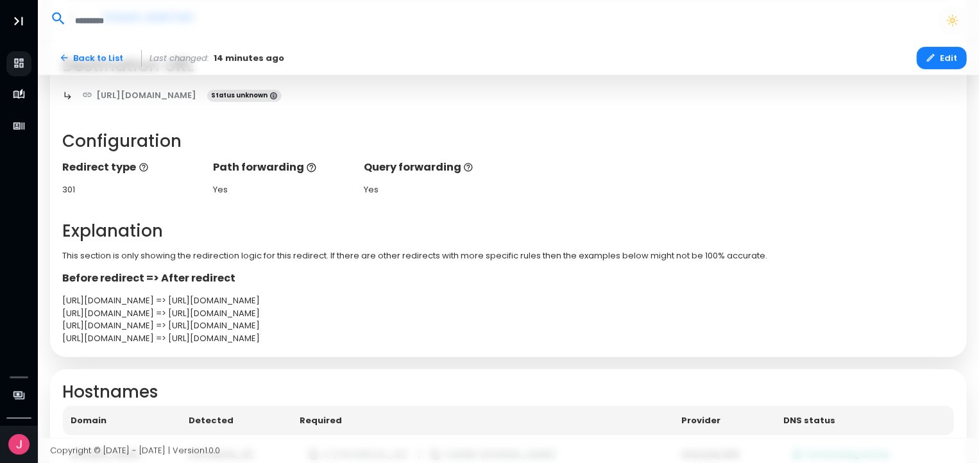
scroll to position [258, 0]
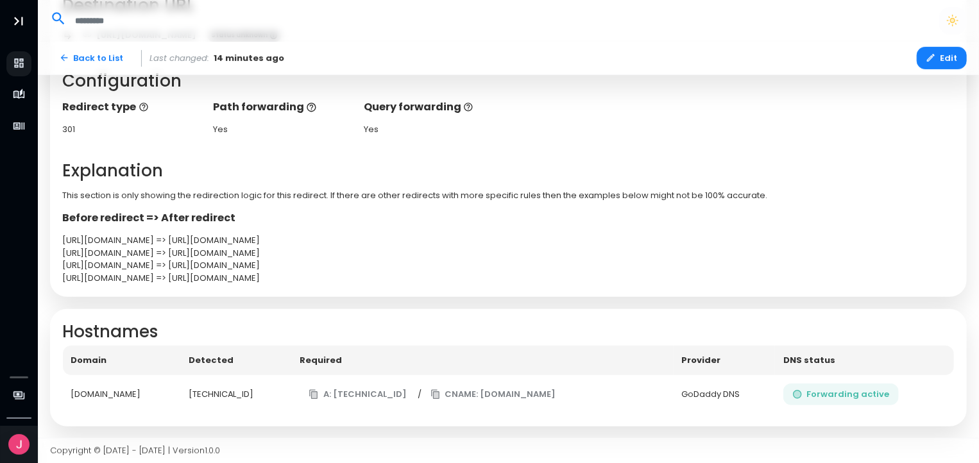
click at [855, 398] on button "Forwarding active" at bounding box center [840, 395] width 115 height 22
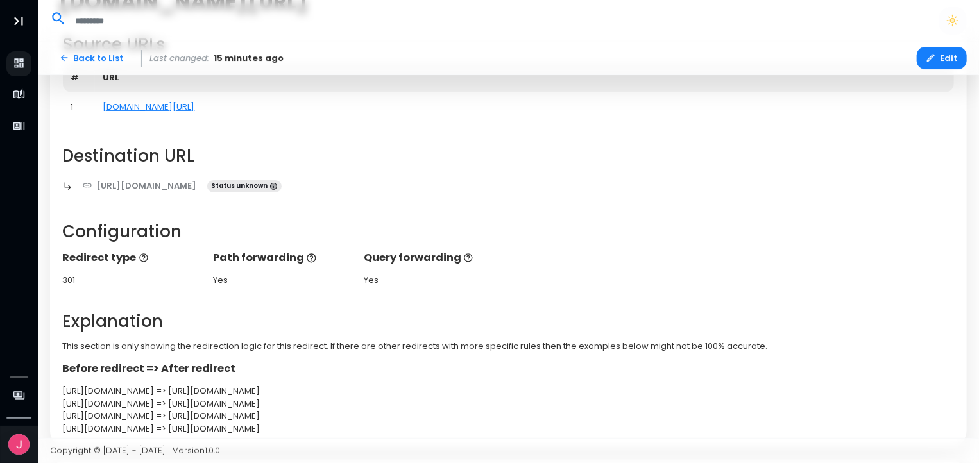
scroll to position [110, 0]
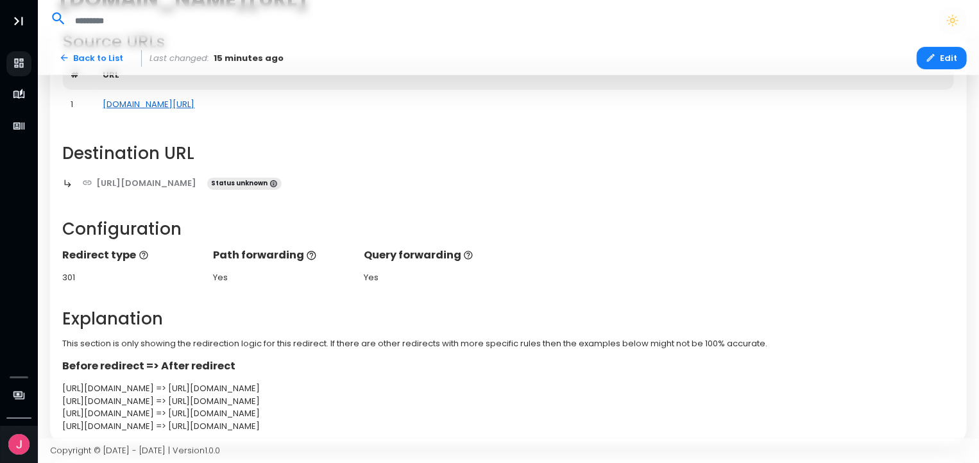
click at [169, 107] on link "[DOMAIN_NAME][URL]" at bounding box center [149, 104] width 92 height 12
click at [282, 180] on span "Status unknown" at bounding box center [244, 184] width 74 height 13
click at [277, 186] on icon at bounding box center [273, 183] width 7 height 7
click at [282, 185] on span "Status unknown" at bounding box center [244, 184] width 74 height 13
click at [313, 189] on div "Loading uptime status" at bounding box center [339, 199] width 192 height 22
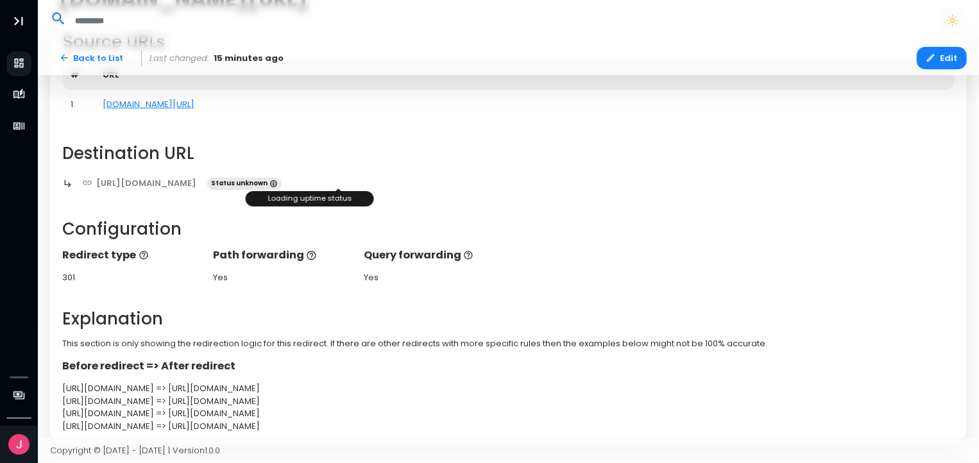
click at [294, 206] on div "Loading uptime status" at bounding box center [310, 198] width 128 height 15
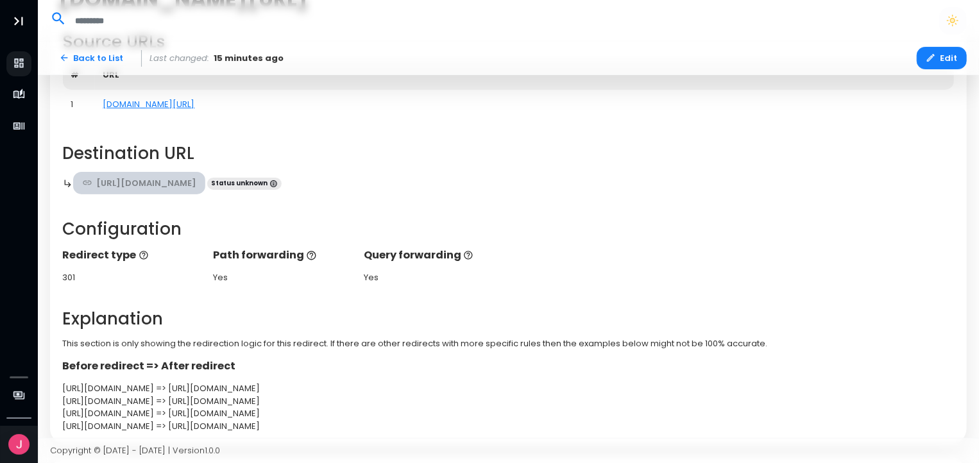
click at [85, 178] on icon at bounding box center [87, 183] width 10 height 10
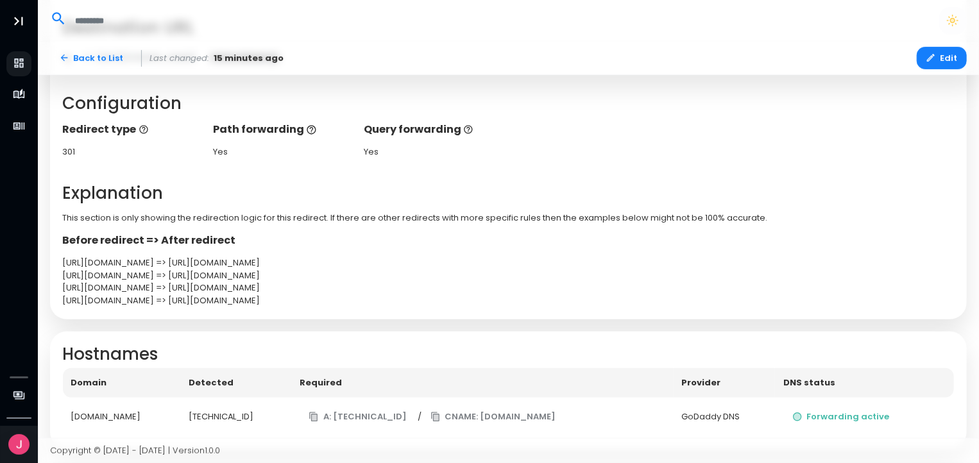
scroll to position [258, 0]
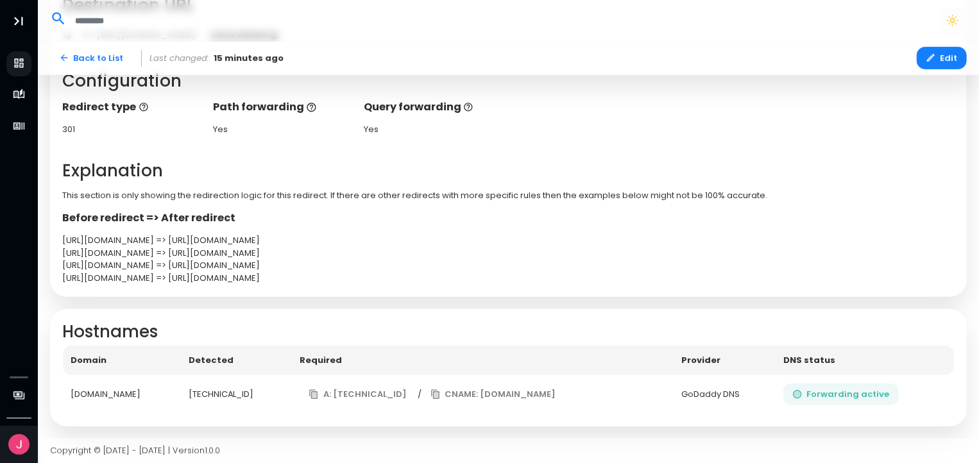
click at [865, 385] on button "Forwarding active" at bounding box center [840, 395] width 115 height 22
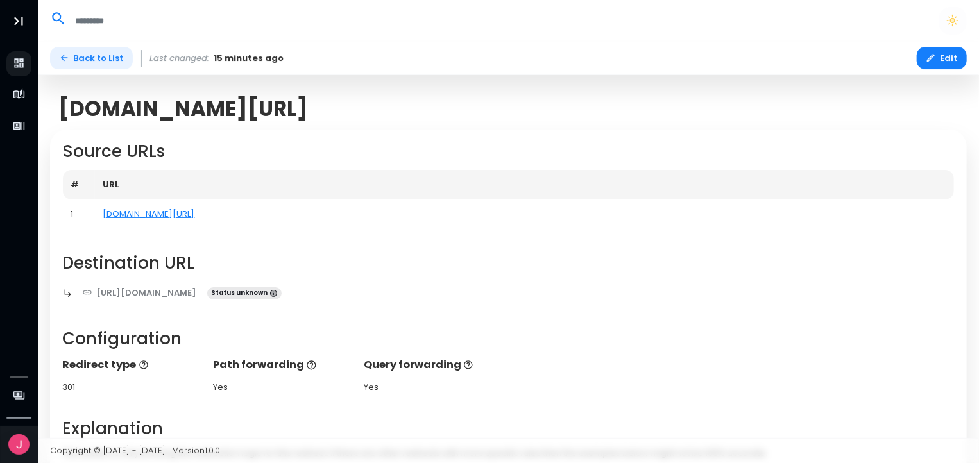
click at [88, 57] on link "Back to List" at bounding box center [91, 58] width 83 height 22
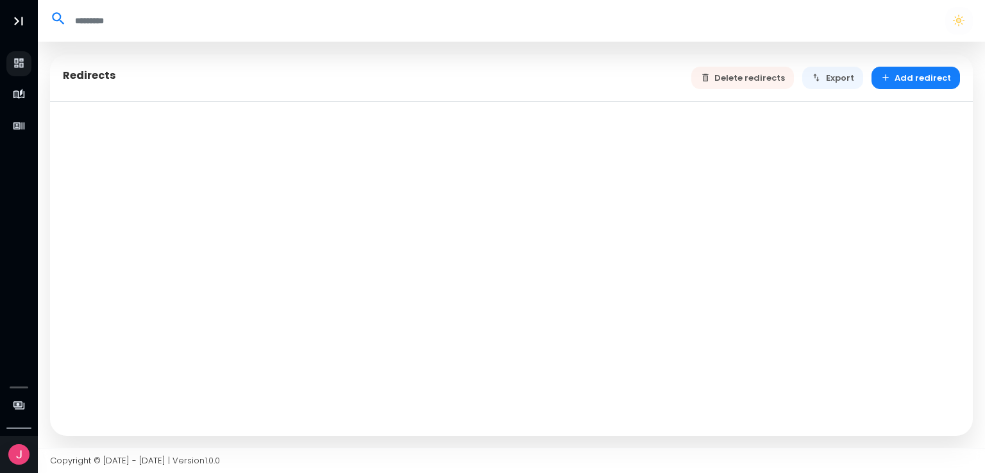
select select "**"
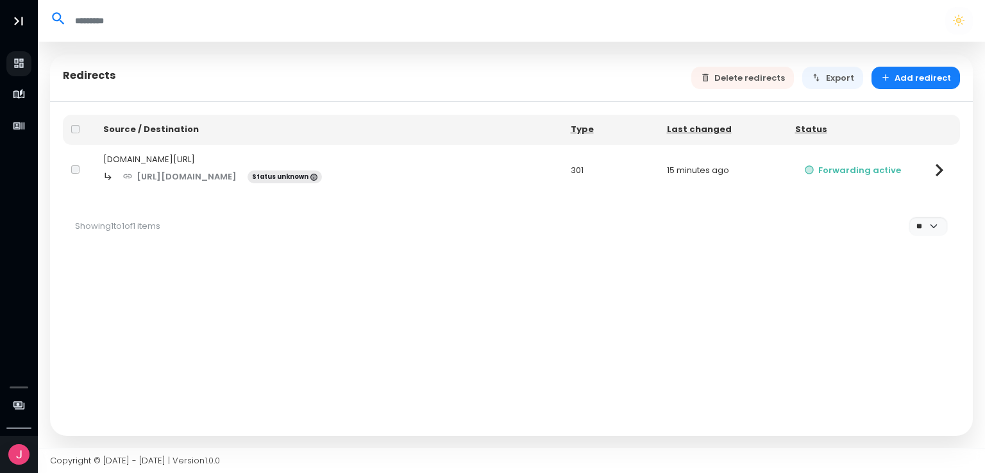
click at [883, 180] on td "Forwarding active" at bounding box center [853, 170] width 132 height 51
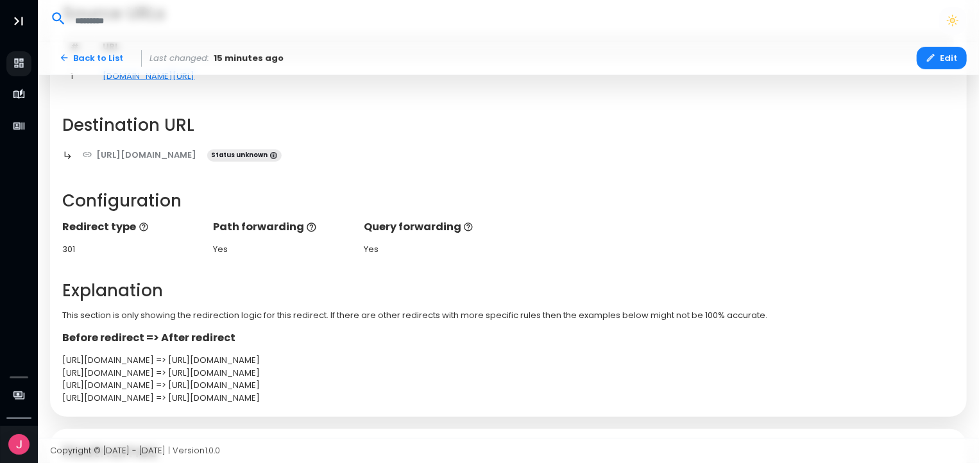
scroll to position [139, 0]
click at [347, 160] on div "Loading uptime status" at bounding box center [339, 170] width 192 height 22
click at [156, 78] on link "[DOMAIN_NAME][URL]" at bounding box center [149, 75] width 92 height 12
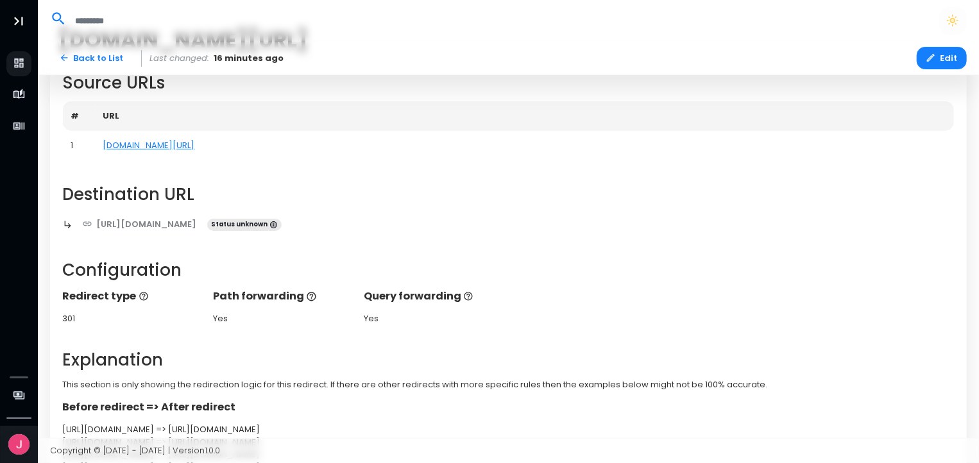
scroll to position [85, 0]
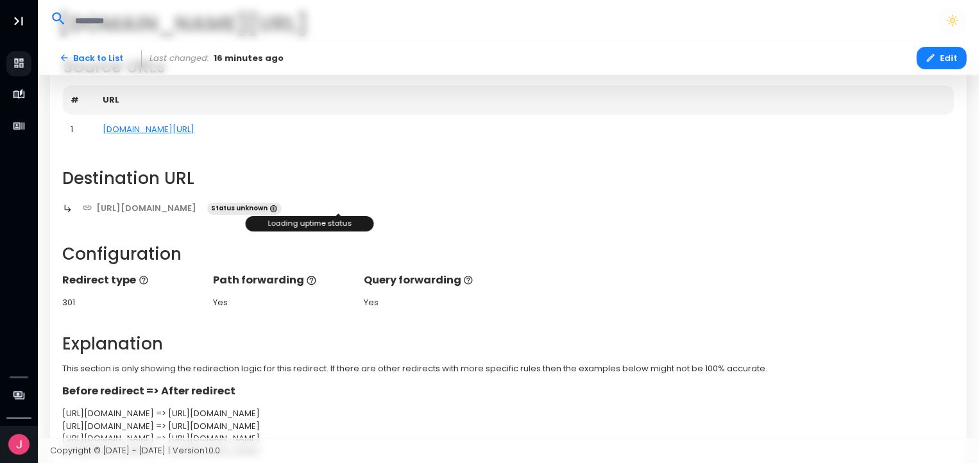
click at [282, 206] on span "Status unknown" at bounding box center [244, 209] width 74 height 13
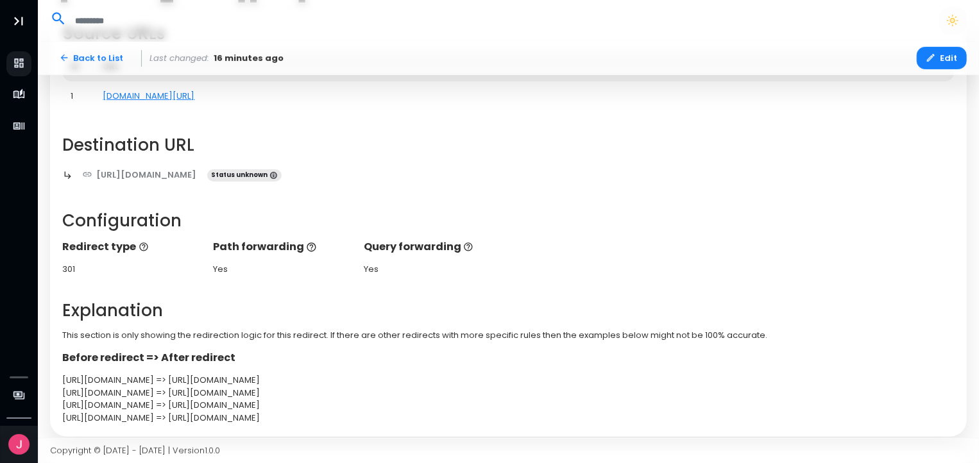
scroll to position [123, 0]
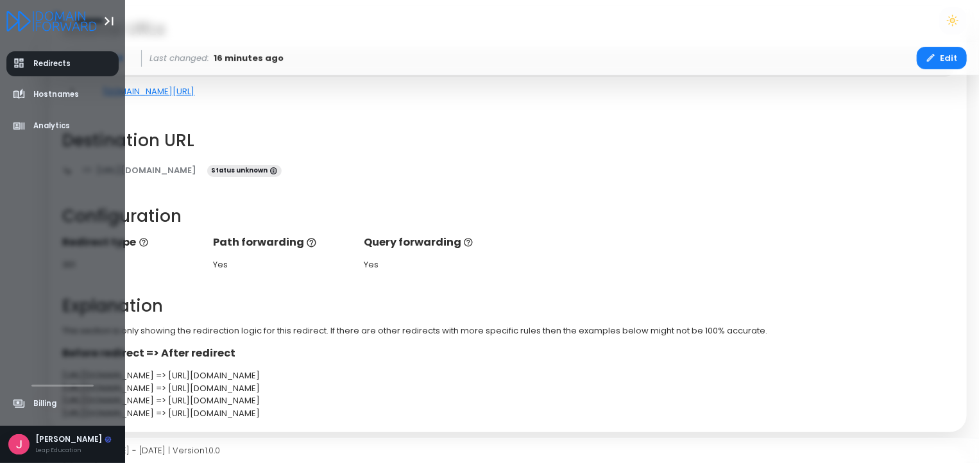
click at [57, 64] on span "Redirects" at bounding box center [51, 63] width 37 height 11
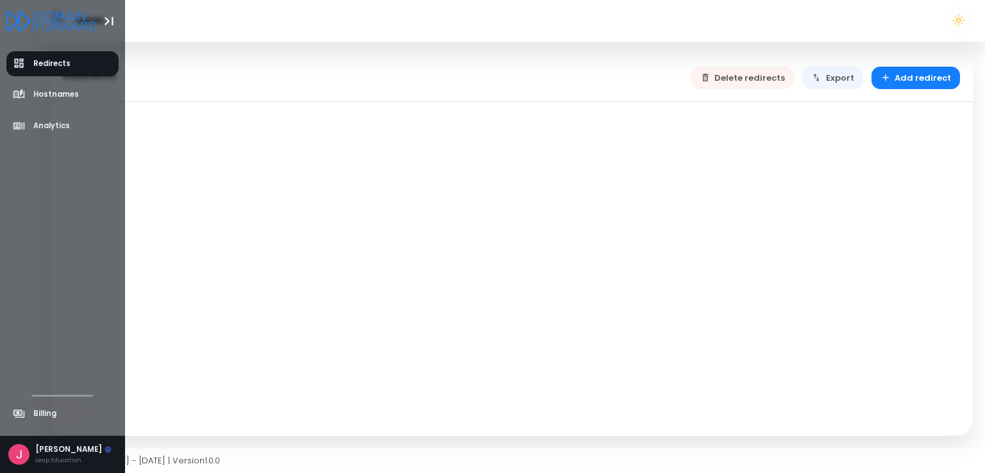
select select "**"
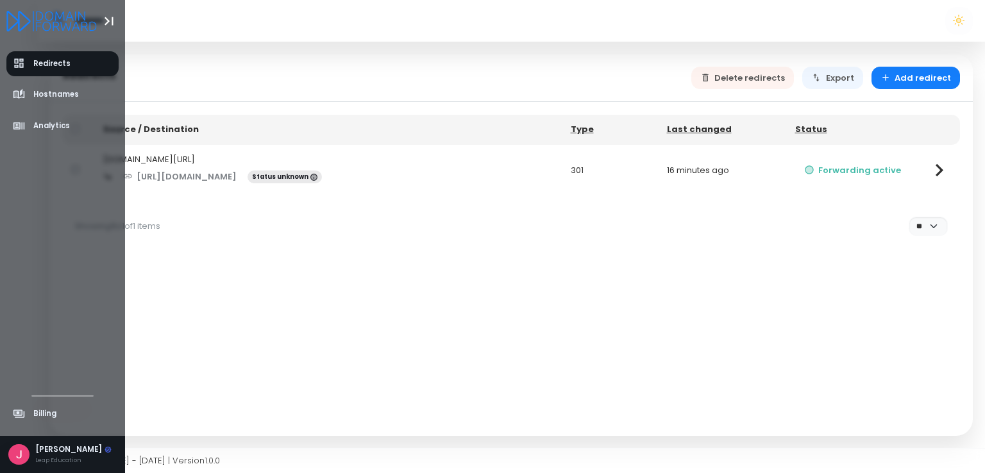
click at [58, 22] on icon "Logo" at bounding box center [66, 21] width 61 height 20
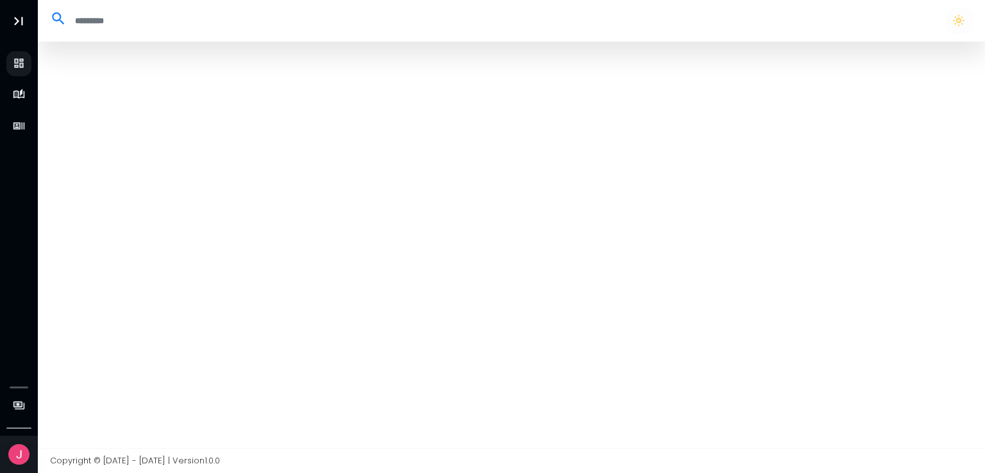
select select "**"
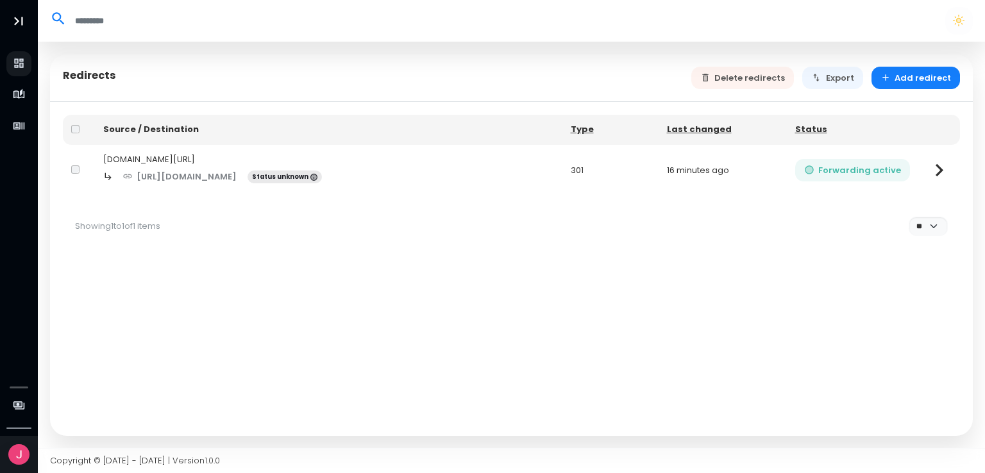
click at [869, 170] on button "Forwarding active" at bounding box center [853, 170] width 115 height 22
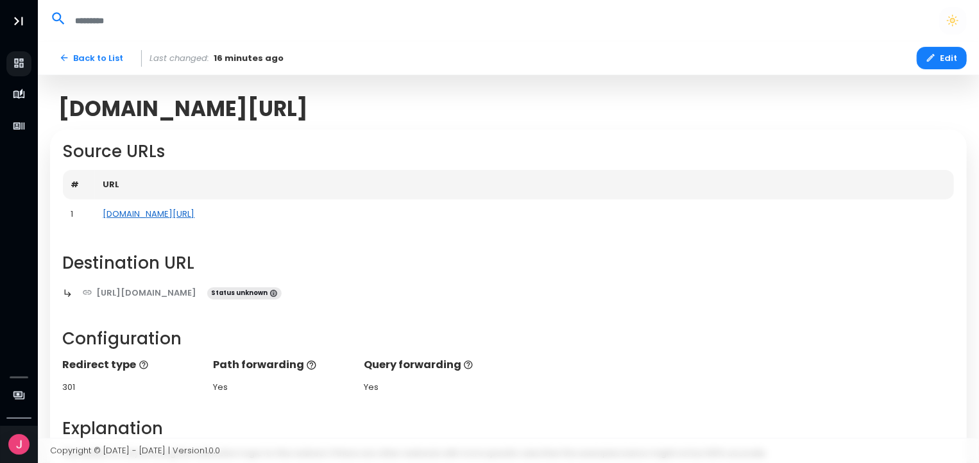
click at [167, 216] on link "[DOMAIN_NAME][URL]" at bounding box center [149, 214] width 92 height 12
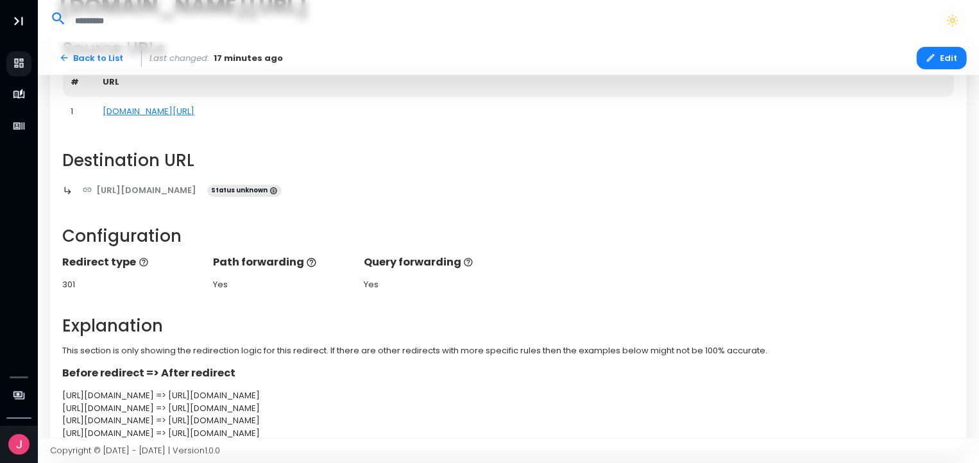
scroll to position [105, 5]
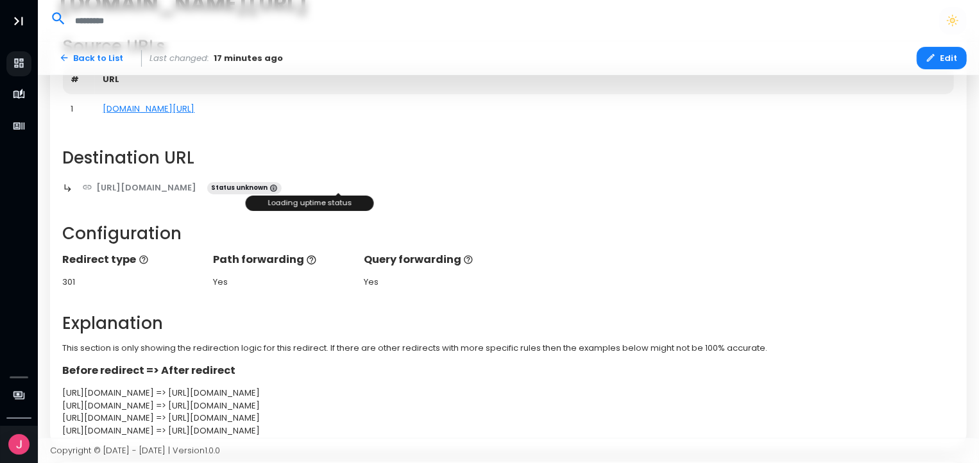
click at [325, 192] on div "Loading uptime status" at bounding box center [339, 203] width 192 height 22
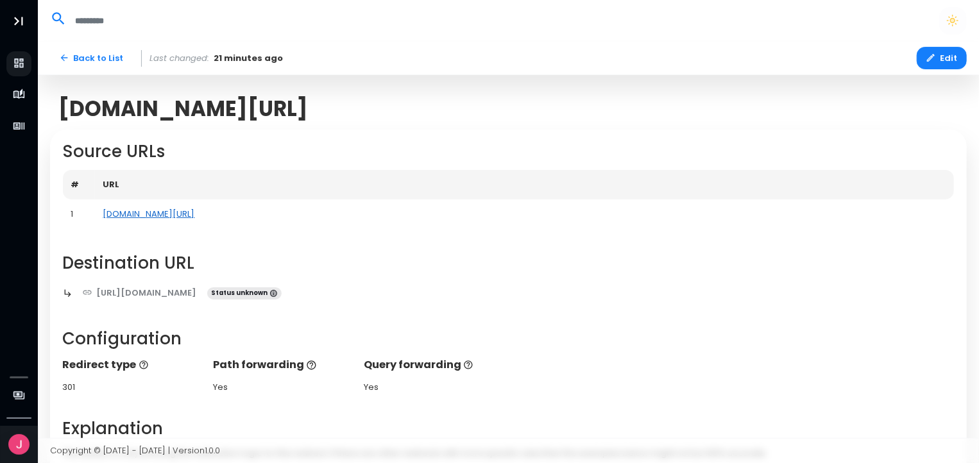
click at [164, 219] on link "[DOMAIN_NAME][URL]" at bounding box center [149, 214] width 92 height 12
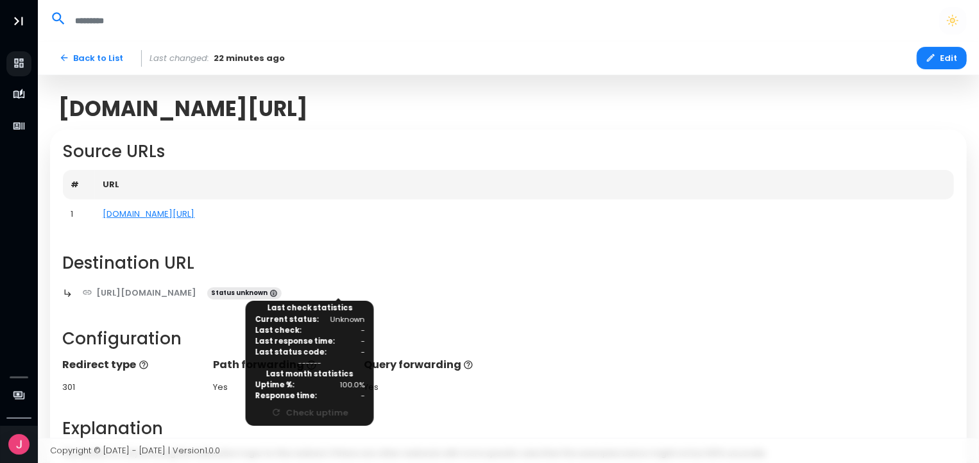
click at [282, 289] on span "Status unknown" at bounding box center [244, 293] width 74 height 13
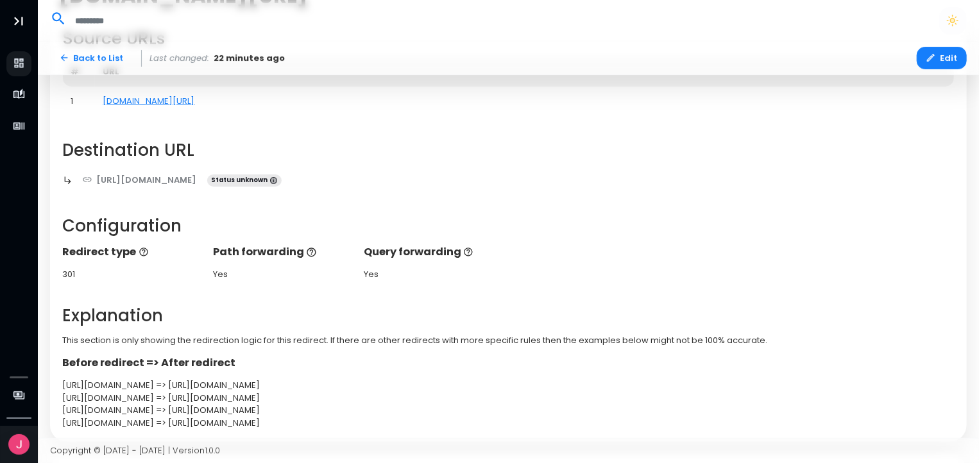
scroll to position [258, 5]
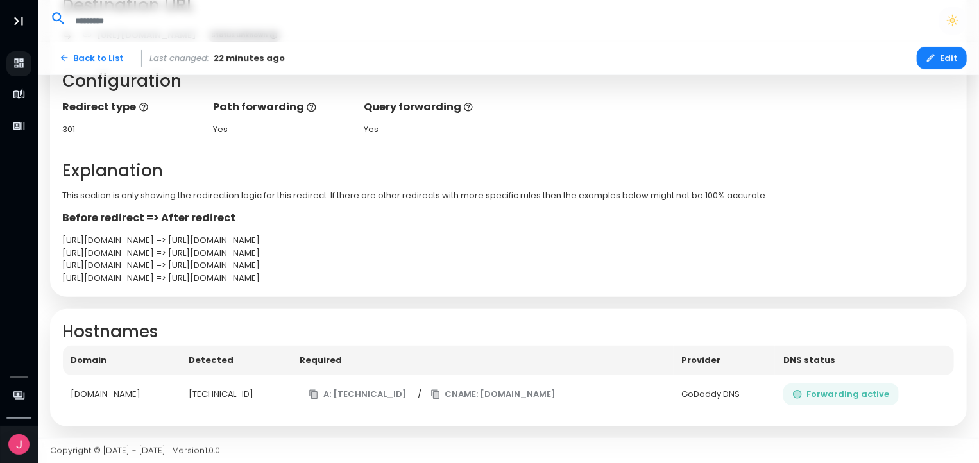
click at [826, 396] on button "Forwarding active" at bounding box center [840, 395] width 115 height 22
click at [700, 383] on td "GoDaddy DNS" at bounding box center [725, 394] width 102 height 39
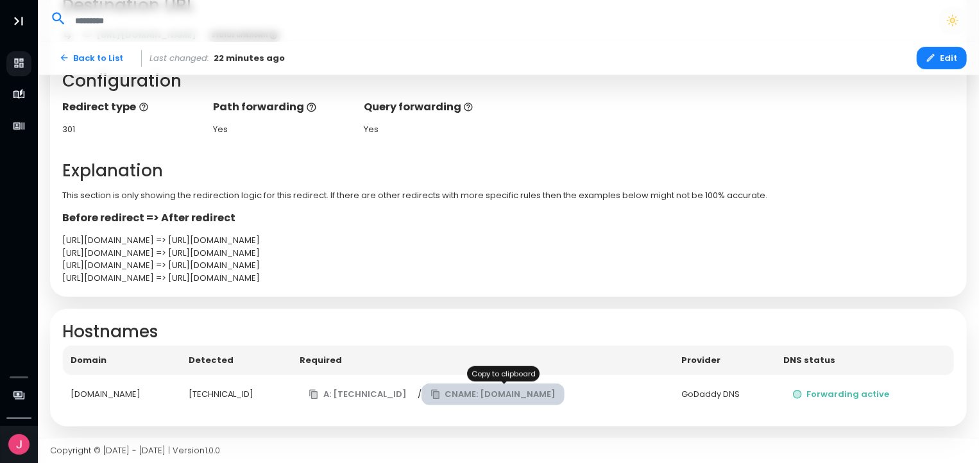
click at [543, 391] on button "CNAME: [DOMAIN_NAME]" at bounding box center [494, 395] width 144 height 22
click at [742, 398] on div "GoDaddy DNS" at bounding box center [724, 394] width 85 height 13
click at [516, 394] on button "CNAME: [DOMAIN_NAME]" at bounding box center [494, 395] width 144 height 22
click at [141, 400] on td "[DOMAIN_NAME]" at bounding box center [121, 394] width 117 height 39
click at [129, 395] on div "[DOMAIN_NAME]" at bounding box center [121, 394] width 101 height 13
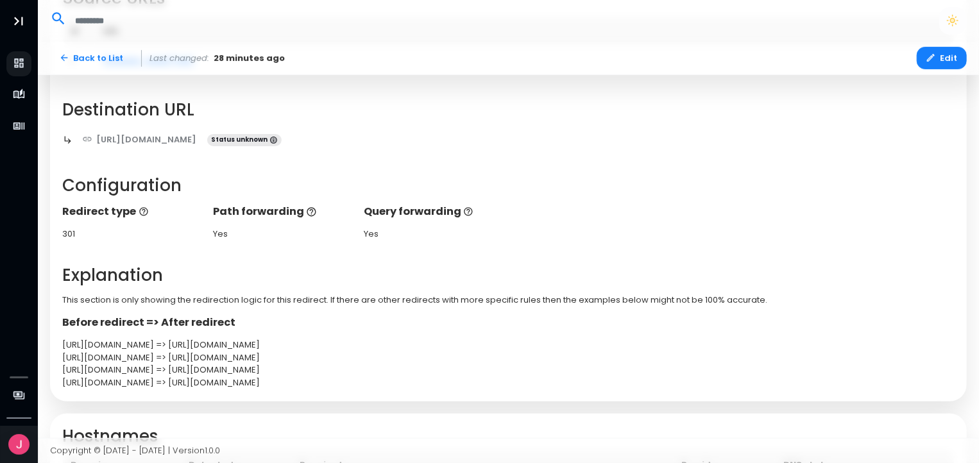
scroll to position [153, 5]
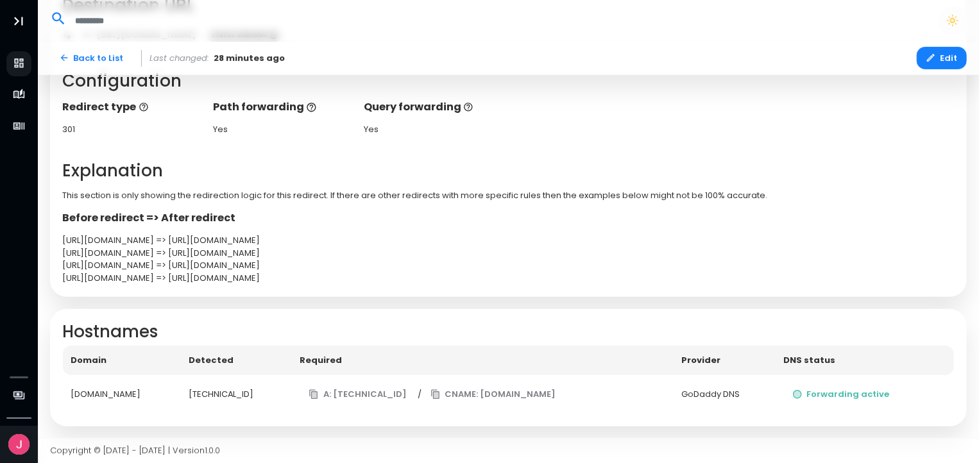
scroll to position [69, 0]
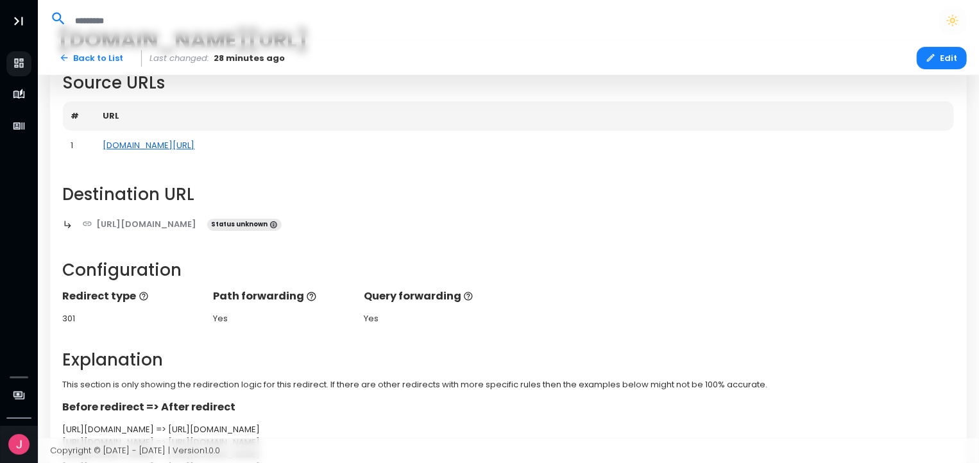
click at [164, 142] on link "[DOMAIN_NAME][URL]" at bounding box center [149, 145] width 92 height 12
